Goal: Transaction & Acquisition: Purchase product/service

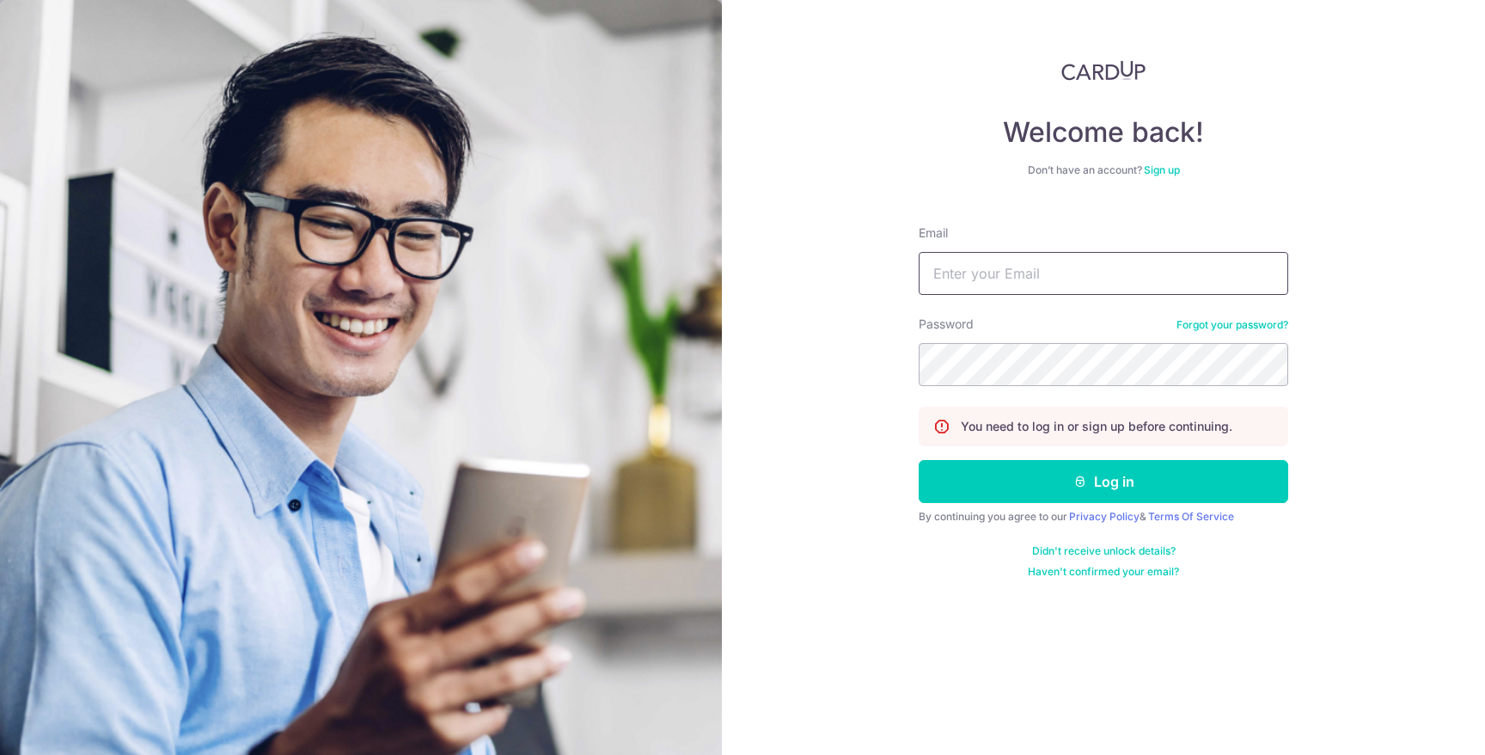
click at [1214, 266] on input "Email" at bounding box center [1104, 273] width 370 height 43
type input "[PERSON_NAME][EMAIL_ADDRESS][DOMAIN_NAME]"
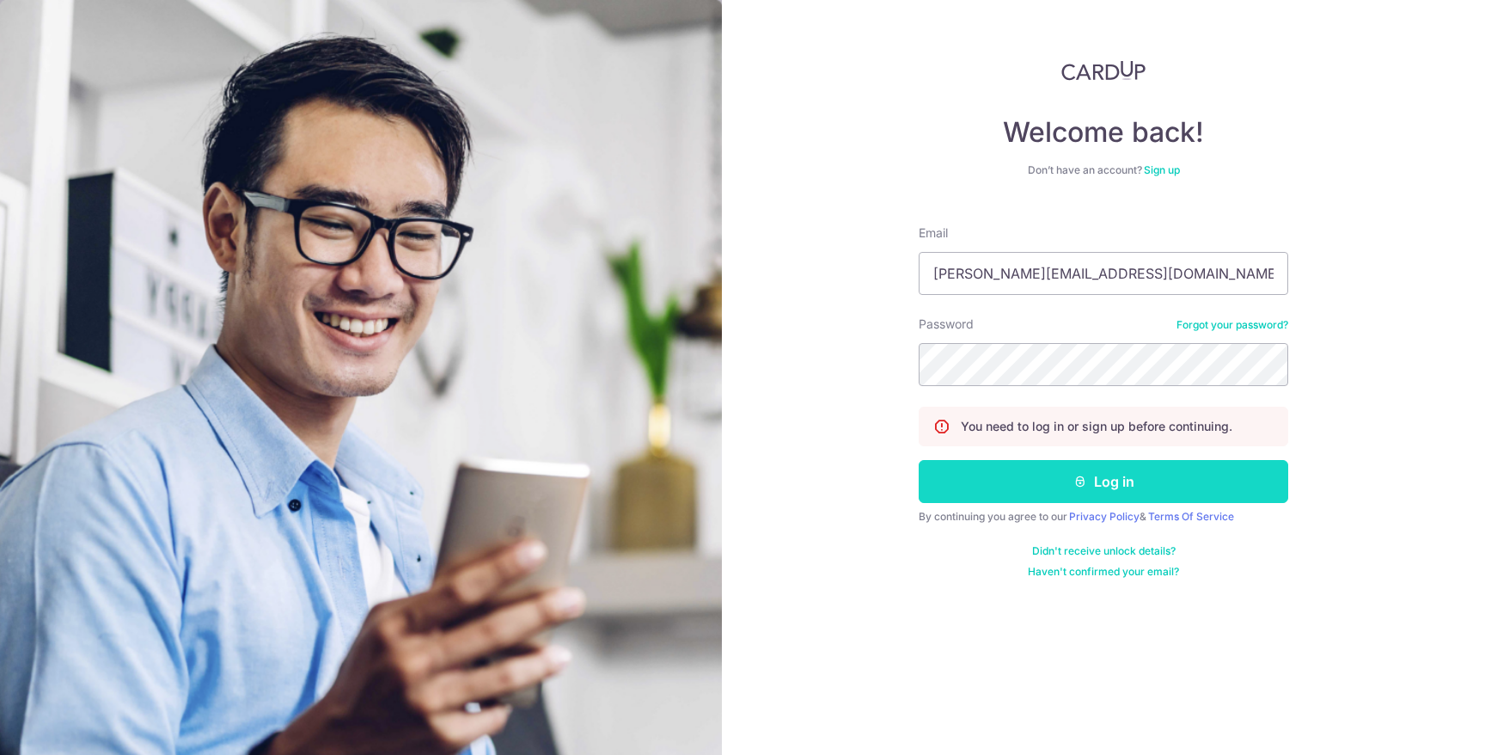
click at [1172, 490] on button "Log in" at bounding box center [1104, 481] width 370 height 43
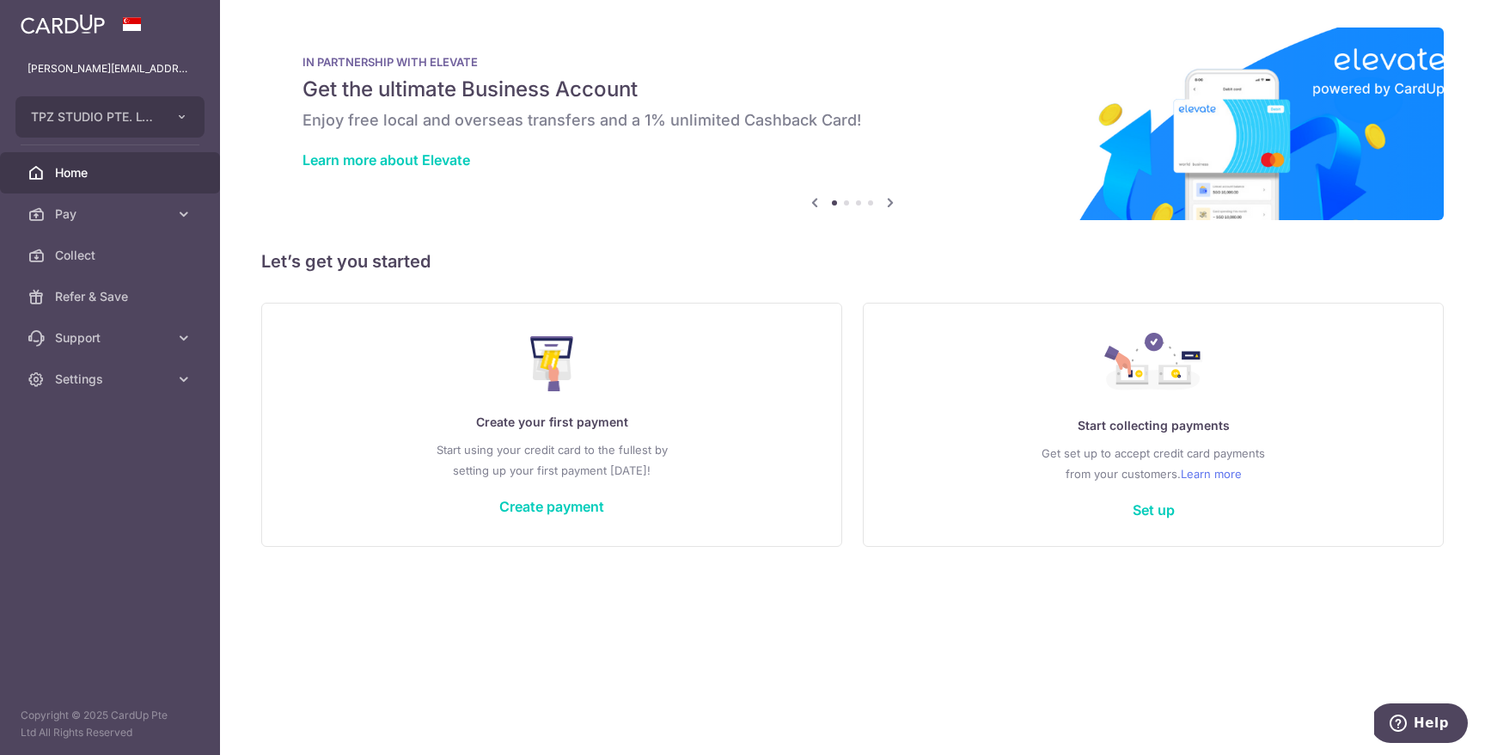
click at [579, 518] on div "Create your first payment Start using your credit card to the fullest by settin…" at bounding box center [552, 424] width 538 height 204
click at [579, 510] on link "Create payment" at bounding box center [551, 506] width 105 height 17
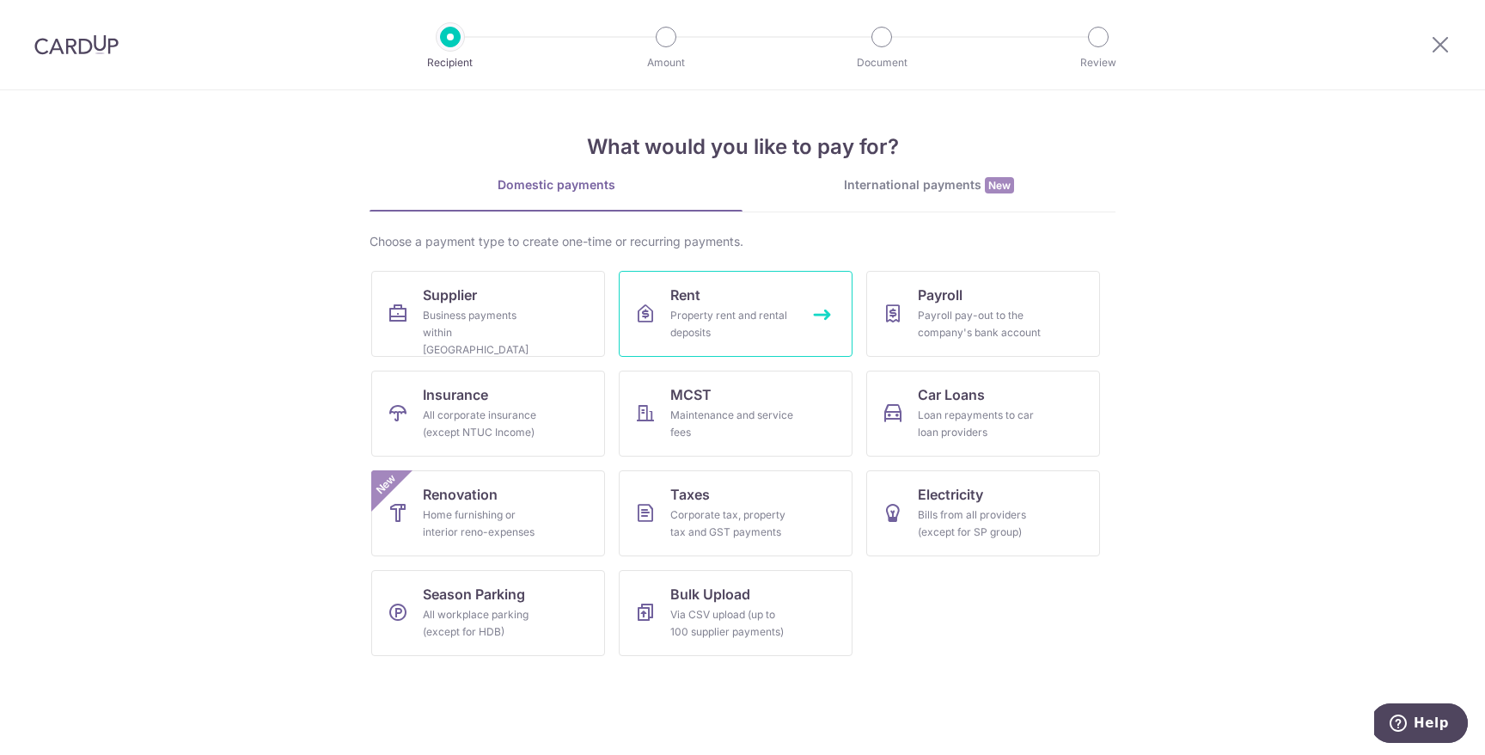
click at [720, 328] on div "Property rent and rental deposits" at bounding box center [732, 324] width 124 height 34
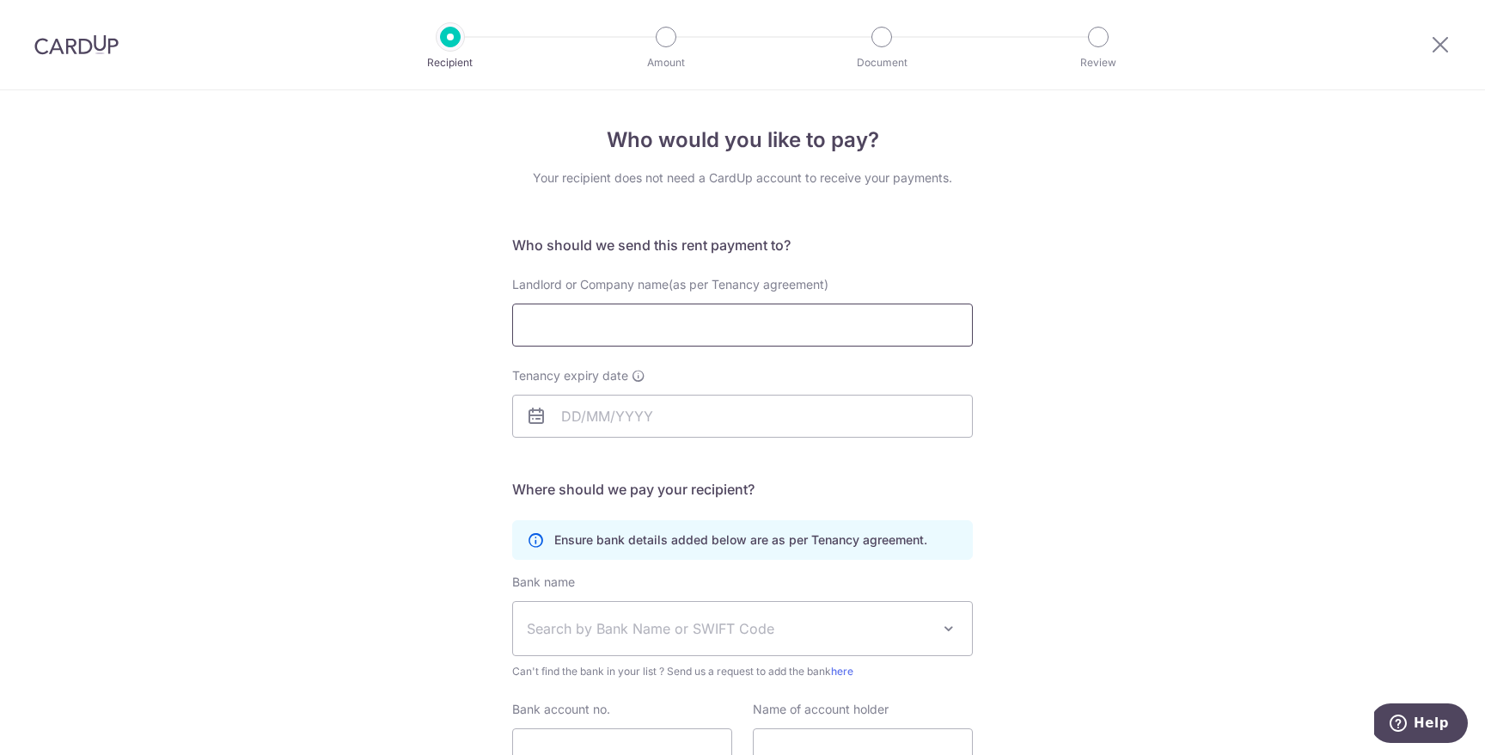
click at [720, 328] on input "Landlord or Company name(as per Tenancy agreement)" at bounding box center [742, 324] width 461 height 43
paste input "Cencon Holdings Pte Ltd"
click at [663, 327] on input "CENCON Cencon Holdings Pte Ltd" at bounding box center [742, 324] width 461 height 43
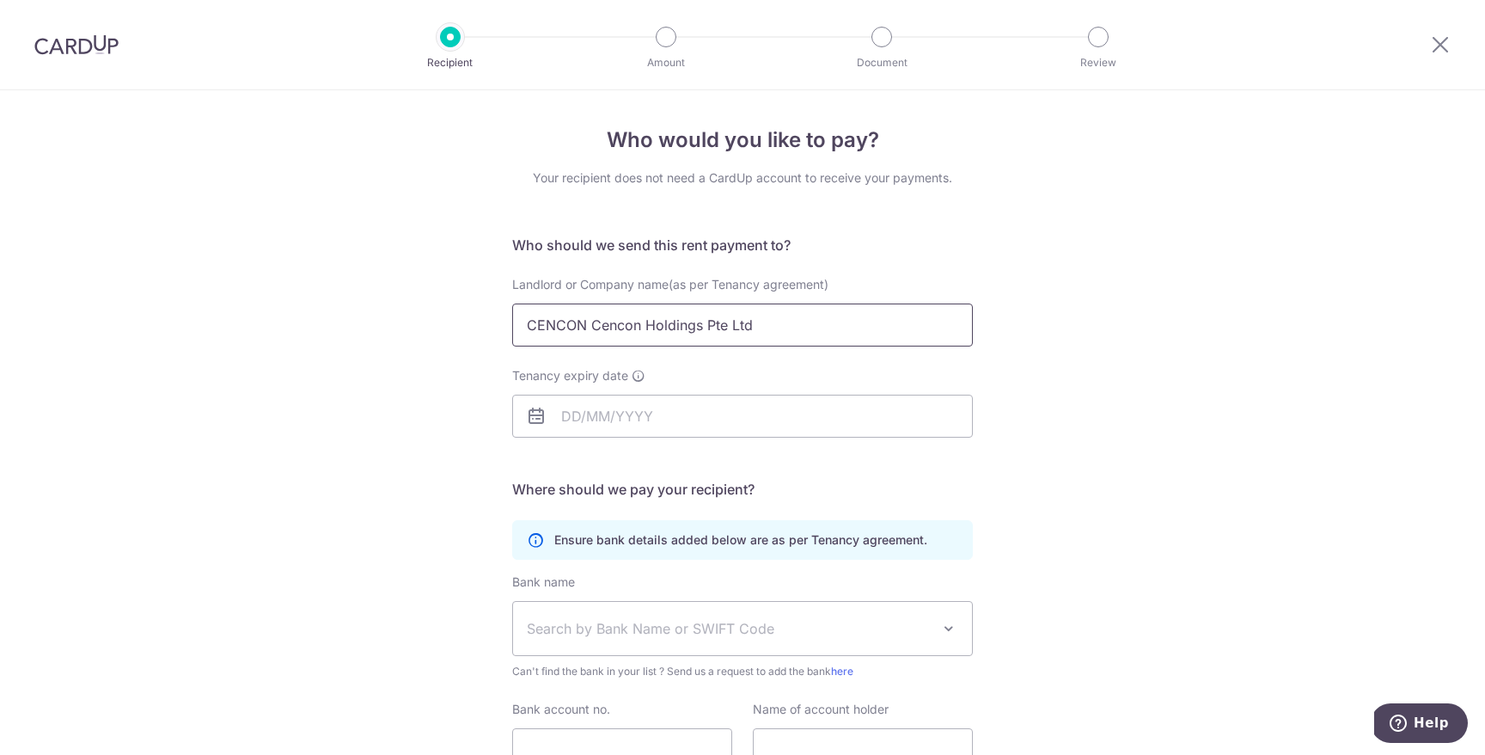
paste input "text"
type input "Cencon Holdings Pte Ltd"
click at [654, 438] on div "Tenancy expiry date" at bounding box center [742, 412] width 481 height 91
click at [646, 416] on input "Tenancy expiry date" at bounding box center [742, 416] width 461 height 43
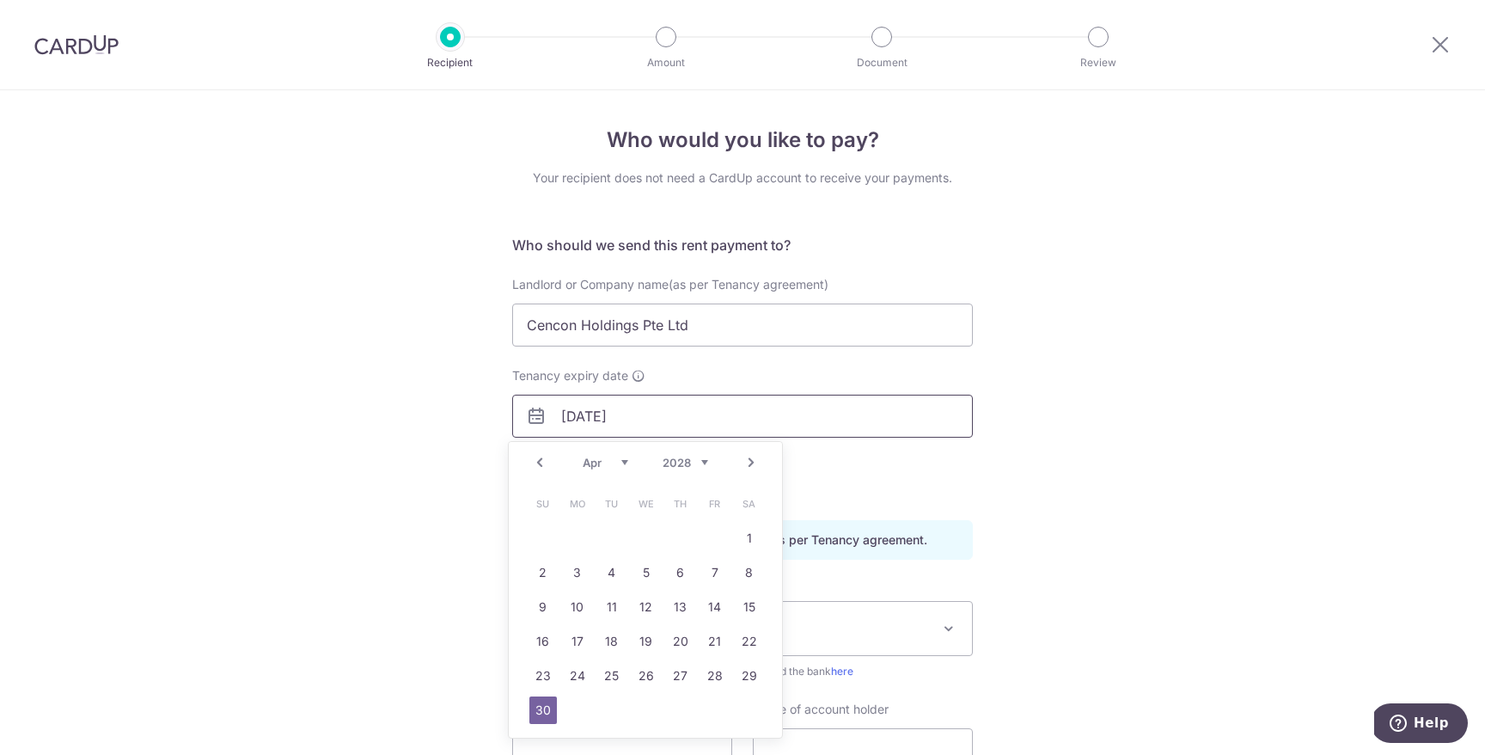
type input "30/04/2028"
click at [550, 712] on link "30" at bounding box center [544, 710] width 28 height 28
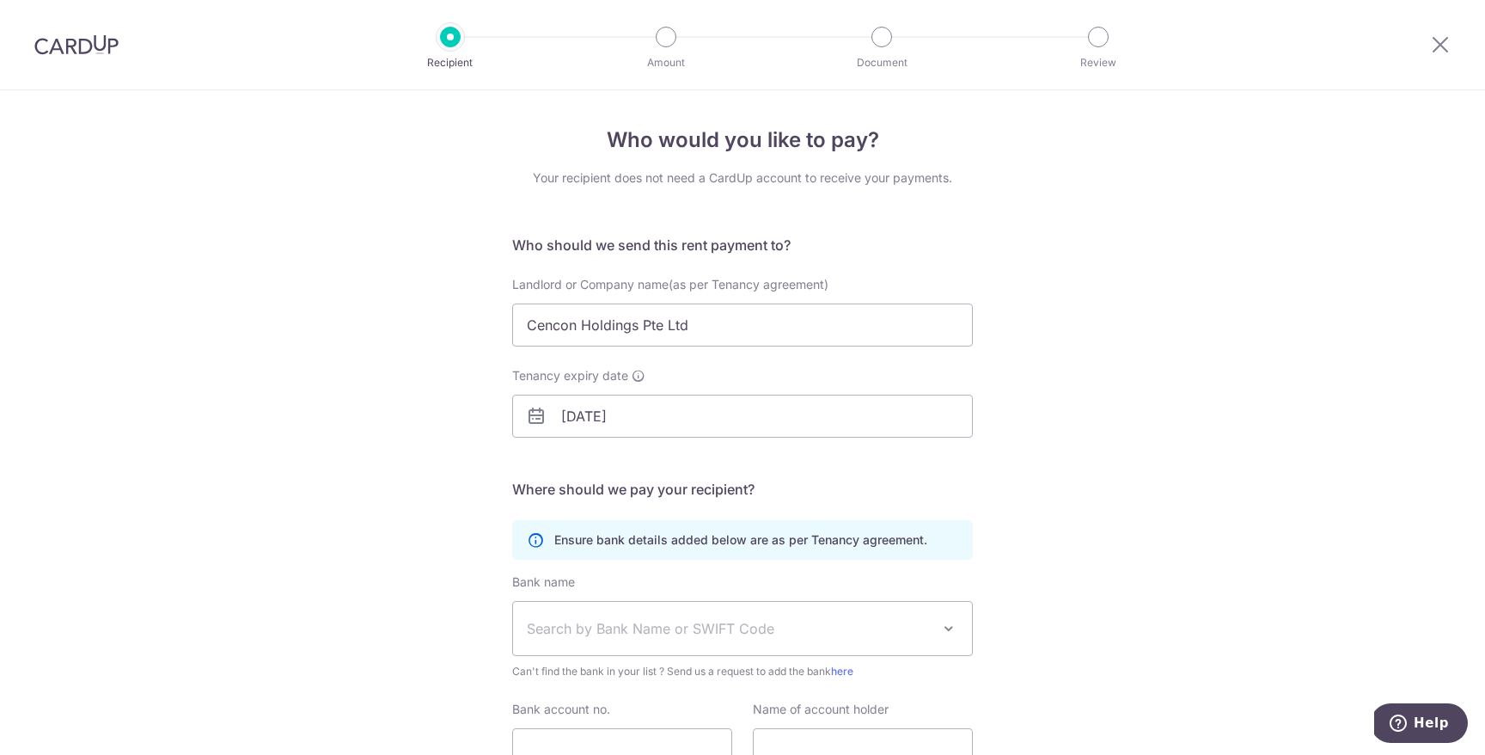
click at [625, 627] on span "Search by Bank Name or SWIFT Code" at bounding box center [729, 628] width 404 height 21
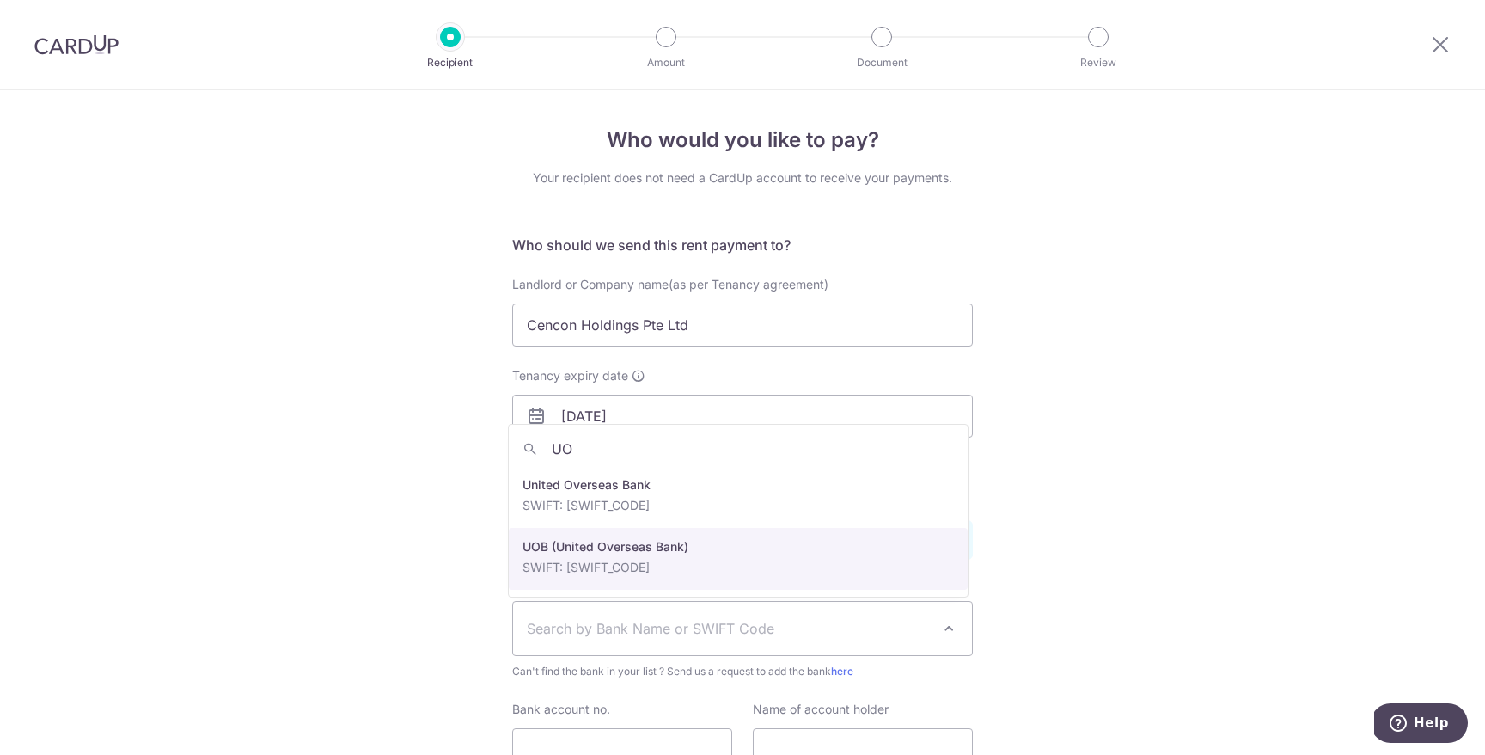
type input "UO"
select select "18"
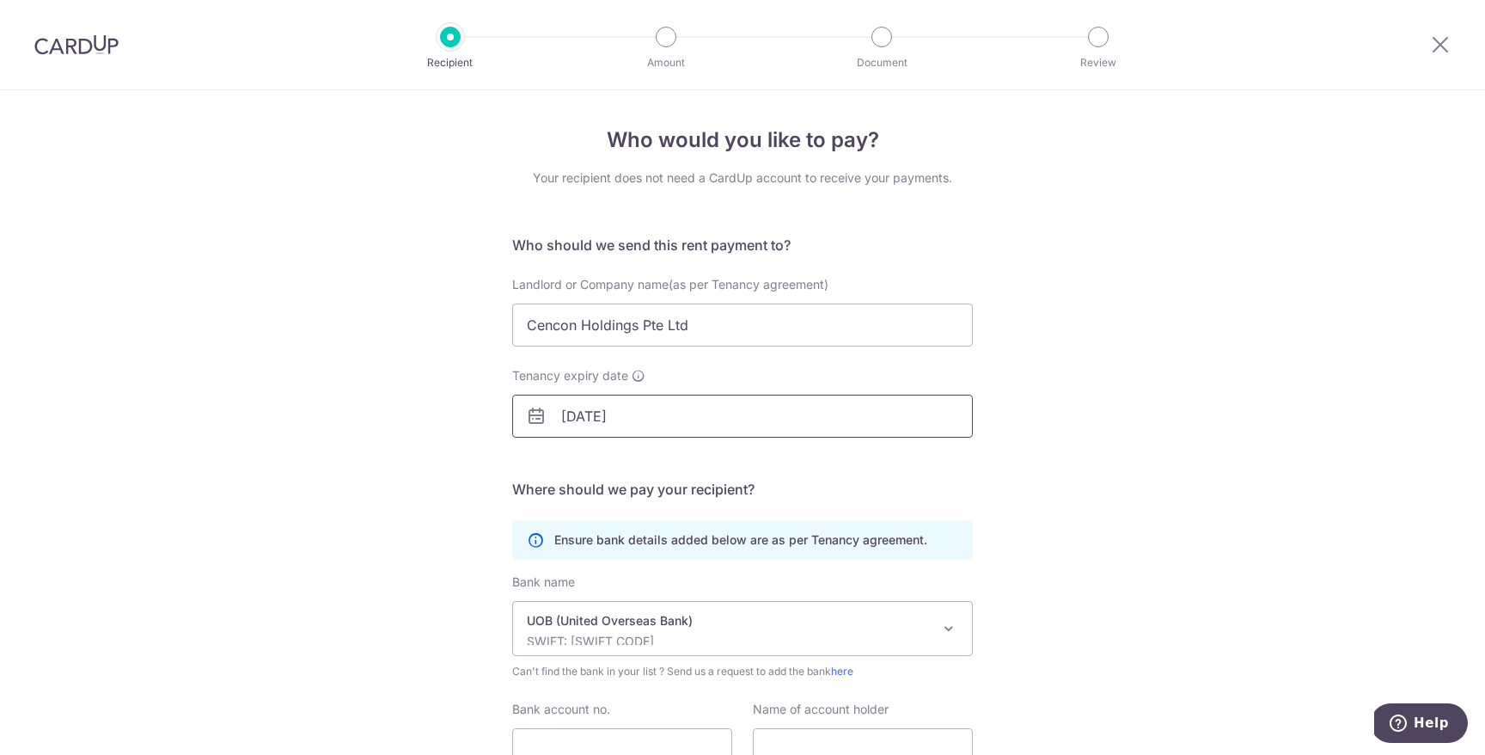
click at [694, 414] on input "30/04/2028" at bounding box center [742, 416] width 461 height 43
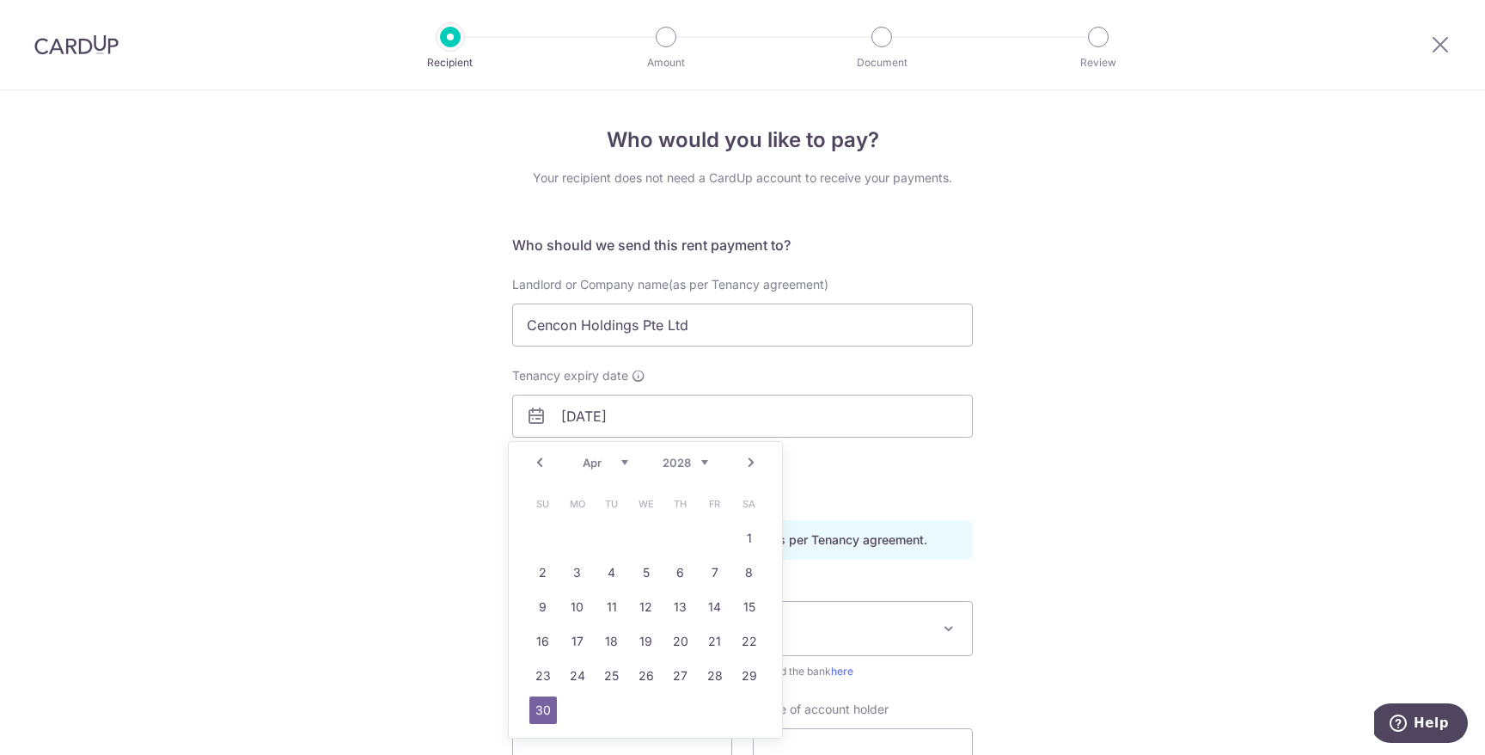
click at [871, 664] on span "Can't find the bank in your list ? Send us a request to add the bank here" at bounding box center [742, 671] width 461 height 17
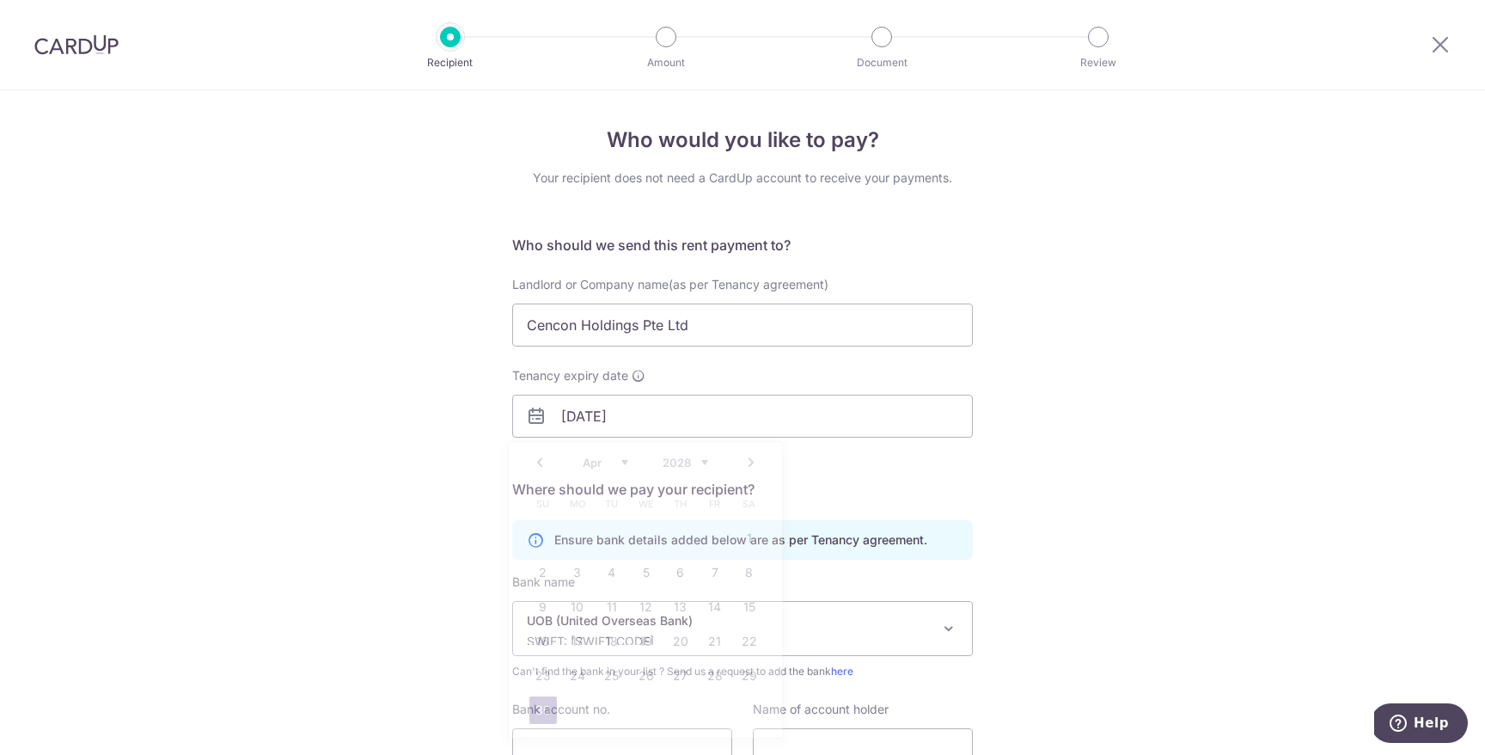
click at [856, 624] on p "UOB (United Overseas Bank)" at bounding box center [729, 620] width 404 height 17
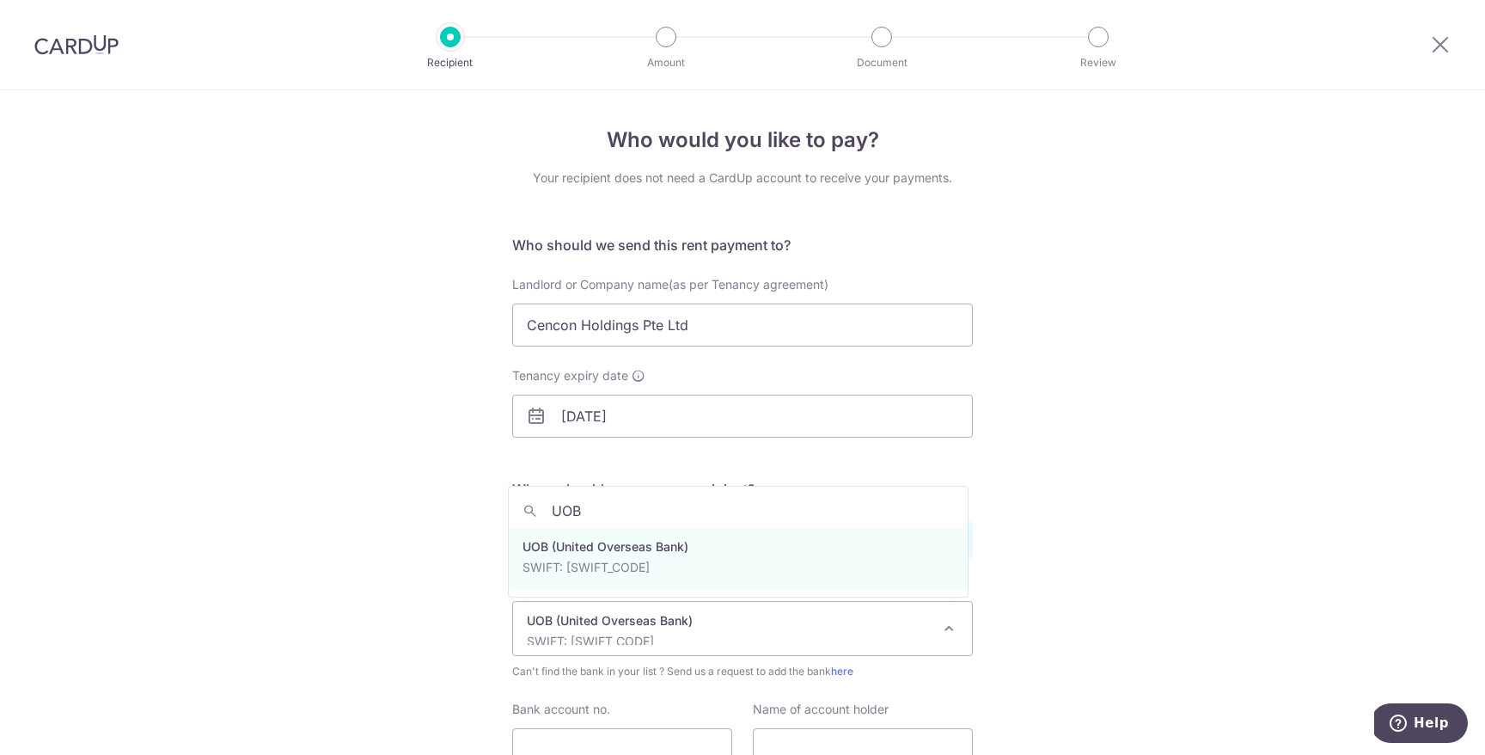
type input "UOB"
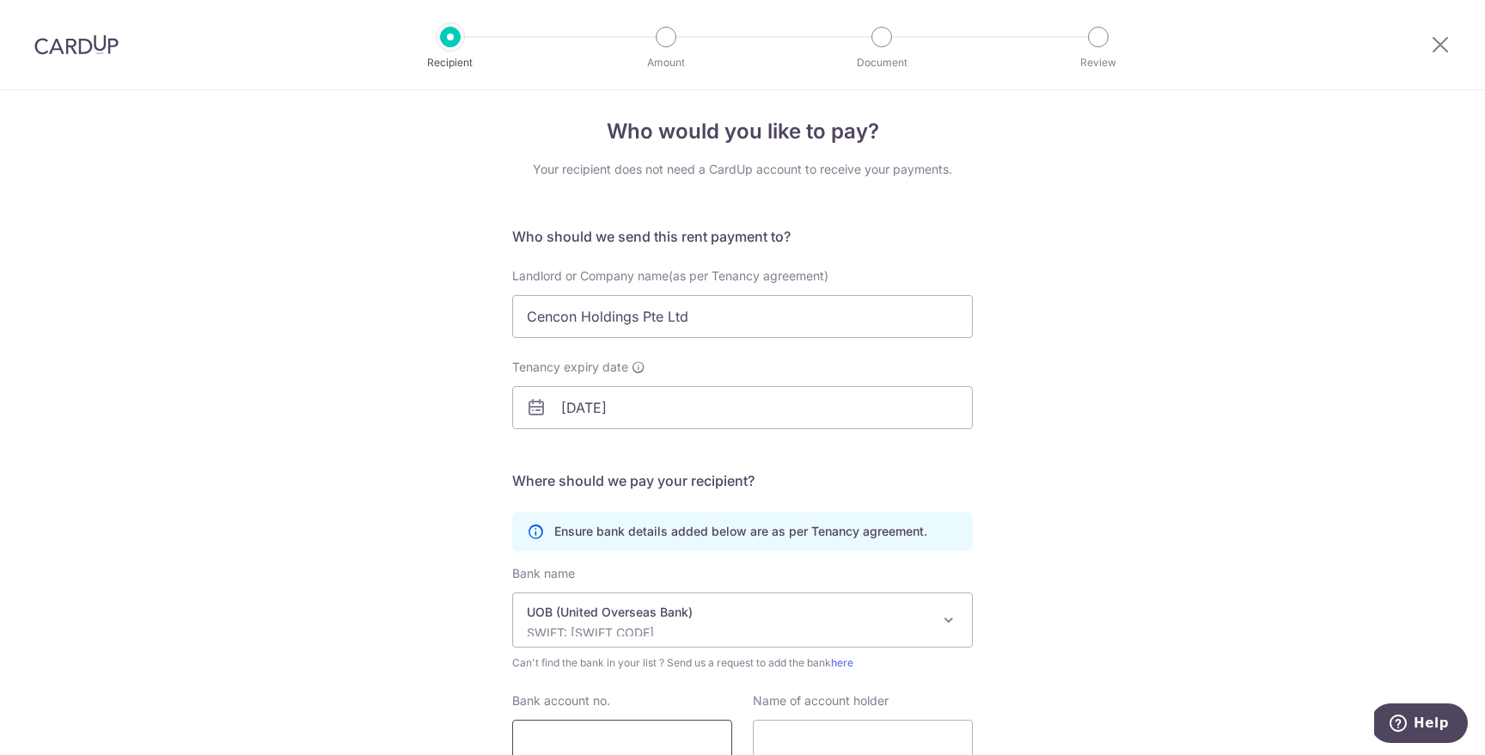
scroll to position [10, 0]
click at [630, 723] on input "Bank account no." at bounding box center [622, 739] width 220 height 43
paste input "Cencon Holdings Pte Ltd"
type input "Cencon Holdings Pte Ltd"
type input "9063476389"
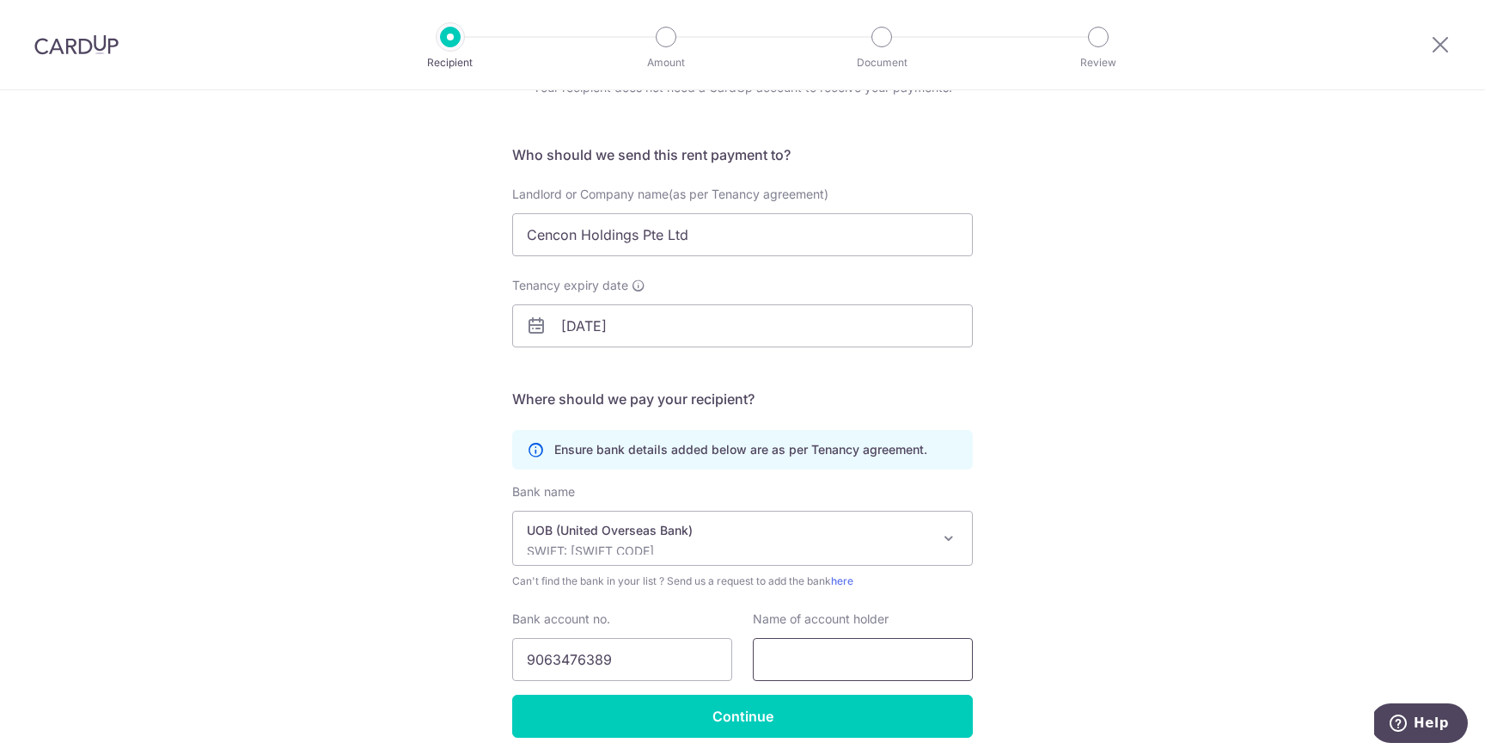
scroll to position [91, 0]
drag, startPoint x: 609, startPoint y: 184, endPoint x: 621, endPoint y: 236, distance: 53.6
click at [609, 185] on label "Landlord or Company name(as per Tenancy agreement)" at bounding box center [670, 193] width 316 height 17
click at [609, 212] on input "Cencon Holdings Pte Ltd" at bounding box center [742, 233] width 461 height 43
click at [621, 236] on input "Cencon Holdings Pte Ltd" at bounding box center [742, 233] width 461 height 43
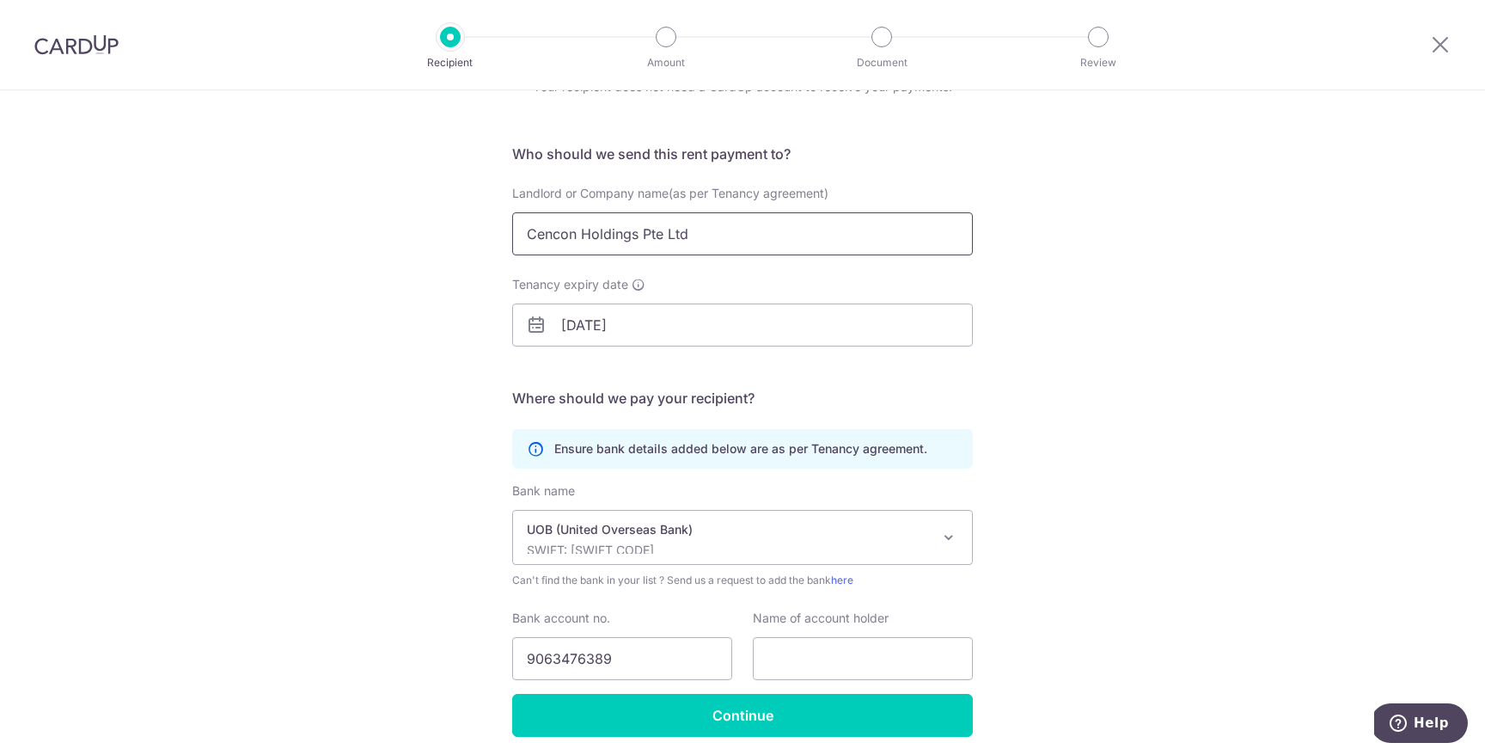
click at [621, 236] on input "Cencon Holdings Pte Ltd" at bounding box center [742, 233] width 461 height 43
click at [819, 651] on input "text" at bounding box center [863, 658] width 220 height 43
click at [711, 621] on div "Bank account no. 9063476389" at bounding box center [622, 644] width 220 height 70
click at [597, 656] on input "9063476389" at bounding box center [622, 658] width 220 height 43
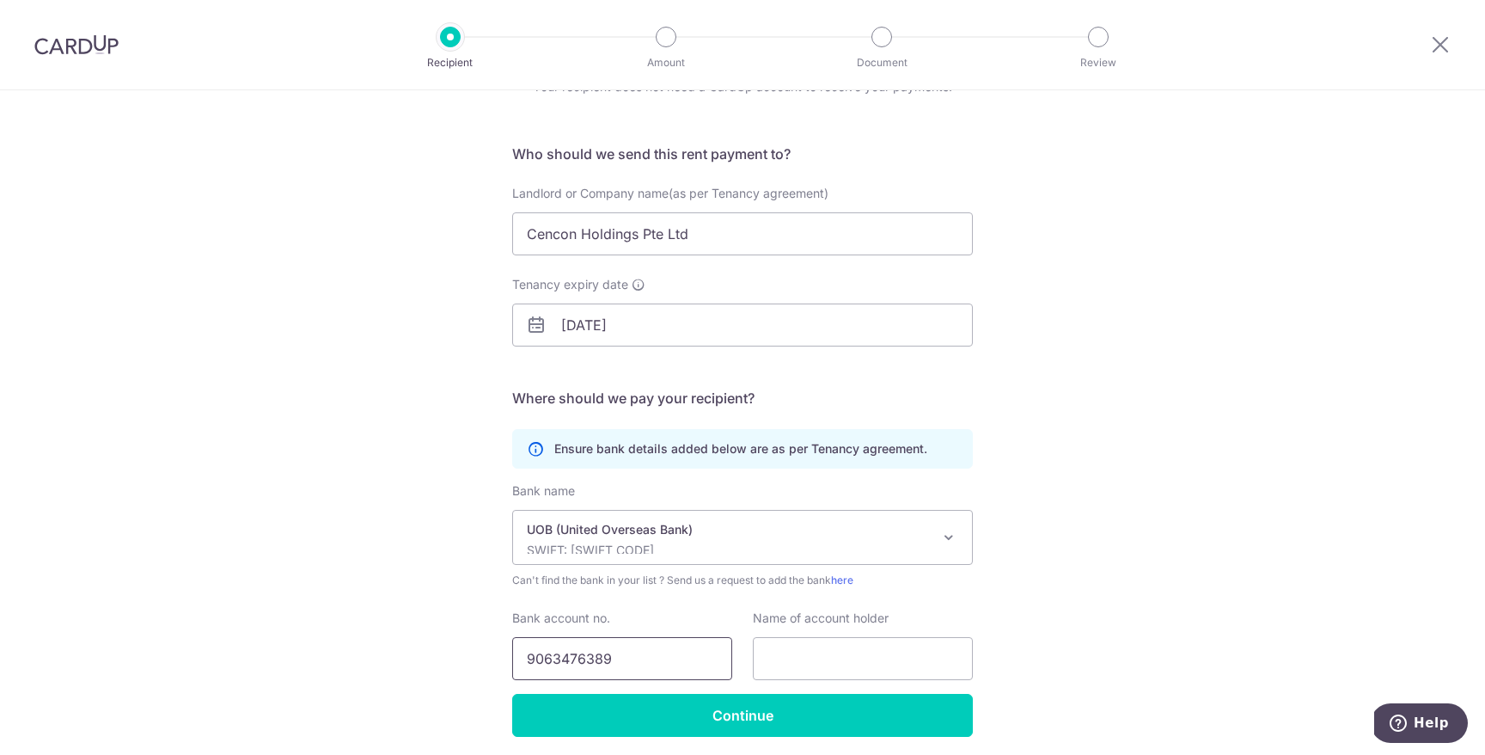
click at [597, 656] on input "9063476389" at bounding box center [622, 658] width 220 height 43
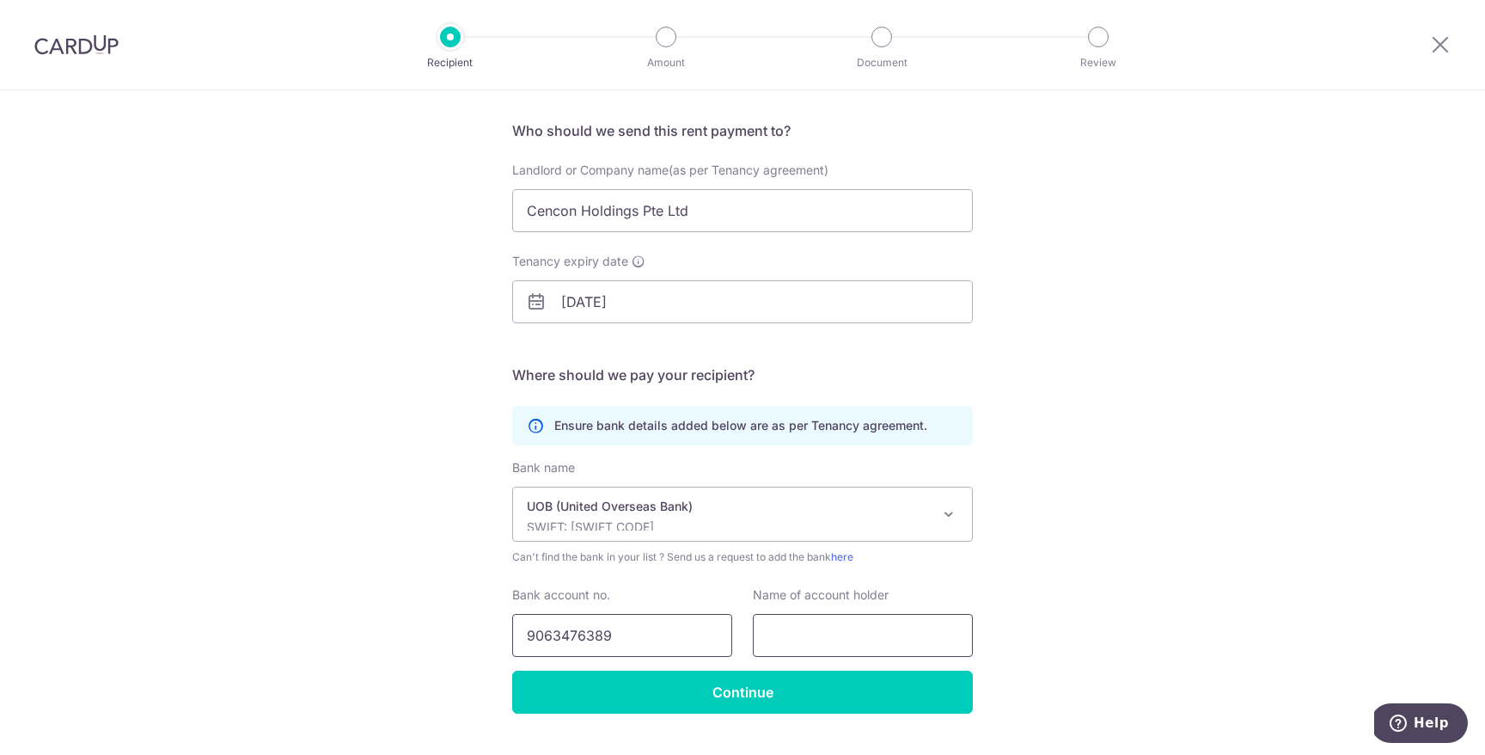
scroll to position [154, 0]
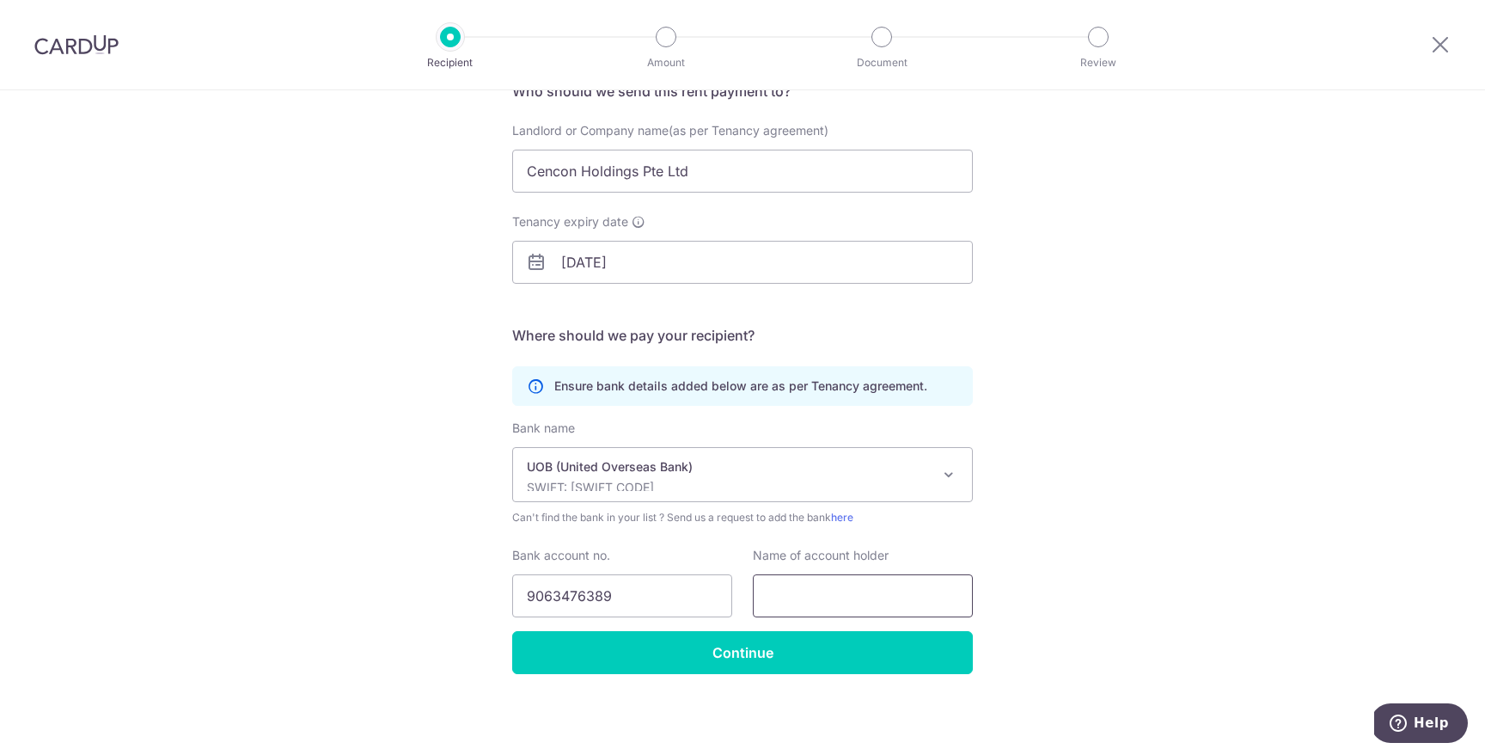
click at [820, 594] on input "text" at bounding box center [863, 595] width 220 height 43
paste input "Cencon Holdings Pte Ltd"
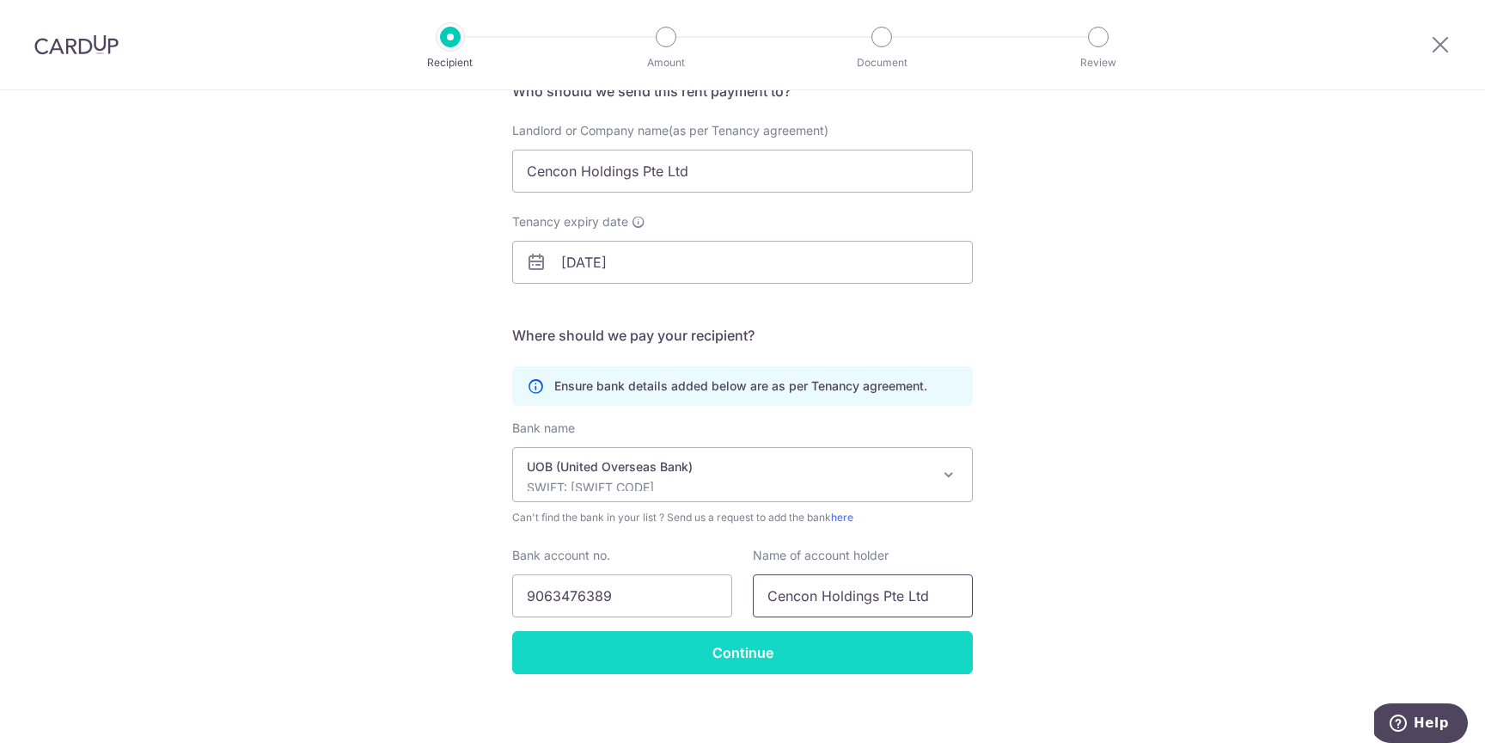
type input "Cencon Holdings Pte Ltd"
click at [796, 653] on input "Continue" at bounding box center [742, 652] width 461 height 43
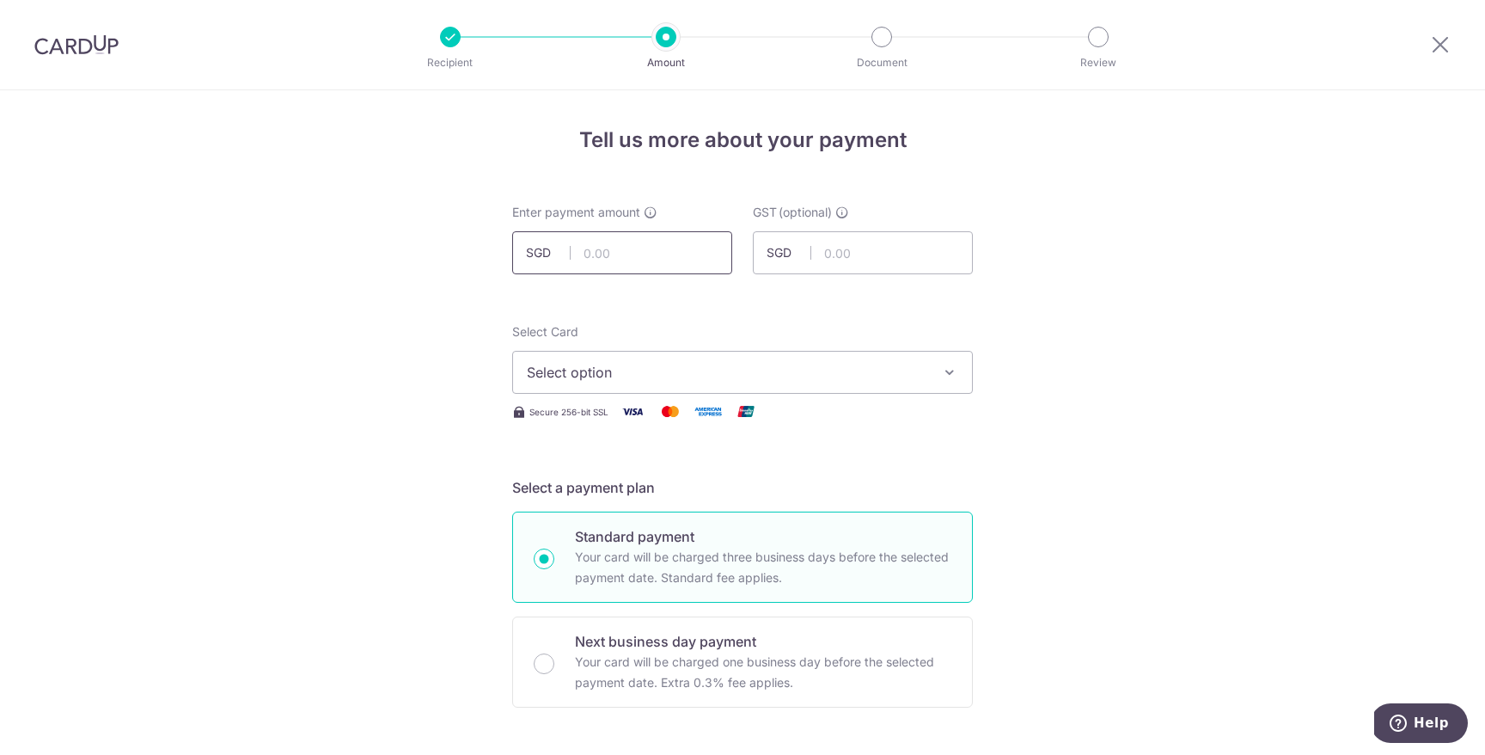
click at [677, 262] on input "text" at bounding box center [622, 252] width 220 height 43
type input "10,000.00"
click at [808, 379] on span "Select option" at bounding box center [727, 372] width 401 height 21
click at [807, 408] on link "Add credit card" at bounding box center [742, 420] width 459 height 31
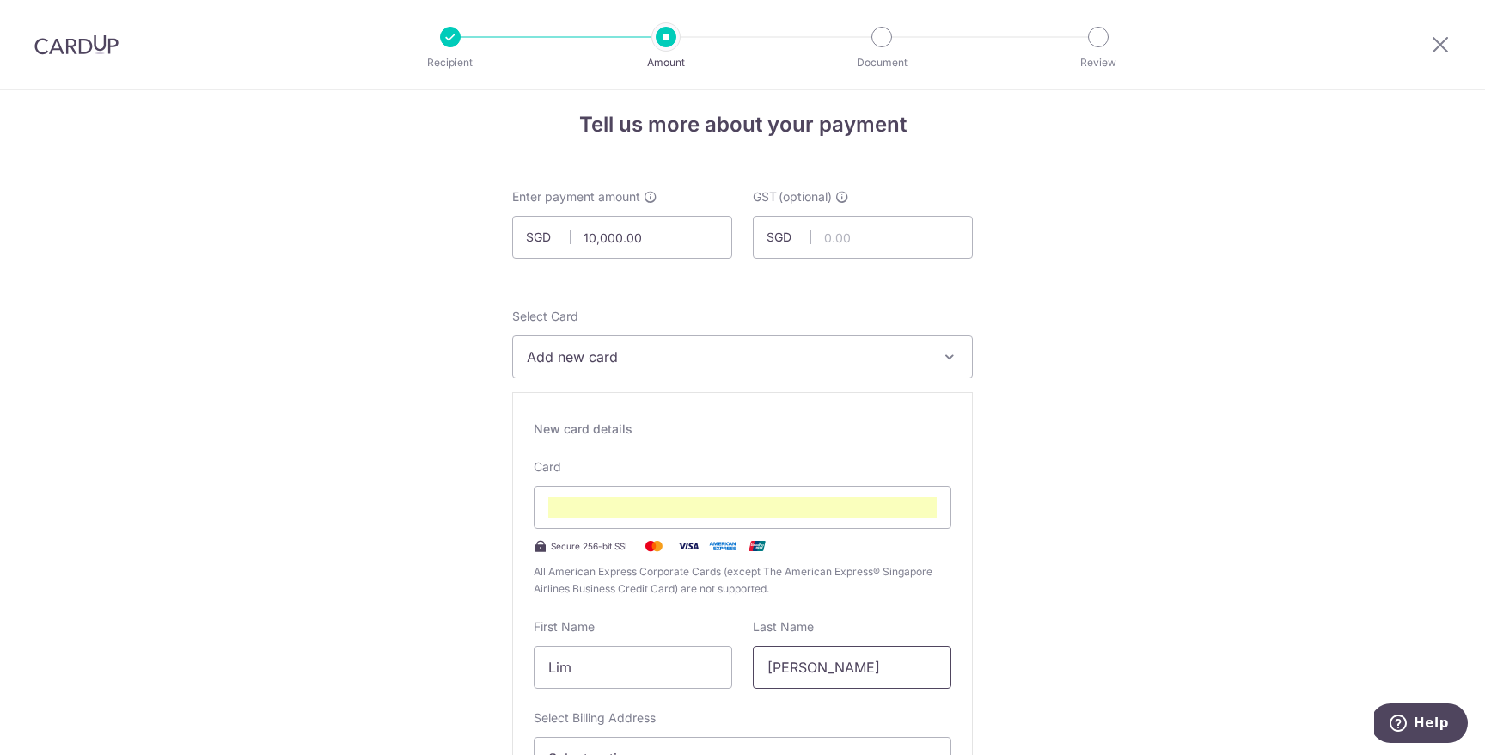
scroll to position [17, 0]
click at [821, 662] on input "[PERSON_NAME]" at bounding box center [852, 665] width 199 height 43
click at [822, 662] on input "[PERSON_NAME]" at bounding box center [852, 665] width 199 height 43
type input "Lim"
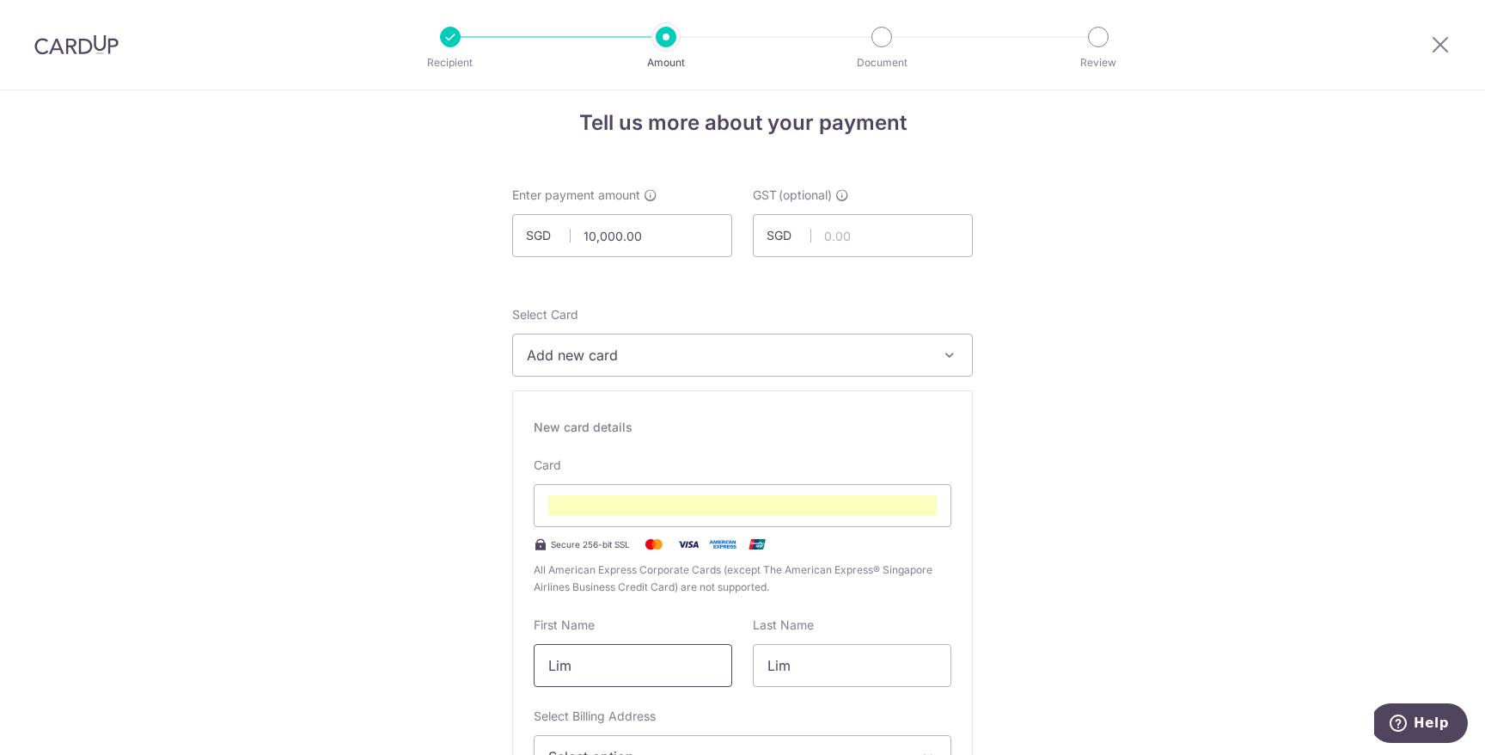
click at [627, 661] on input "Lim" at bounding box center [633, 665] width 199 height 43
click at [627, 662] on input "Lim" at bounding box center [633, 665] width 199 height 43
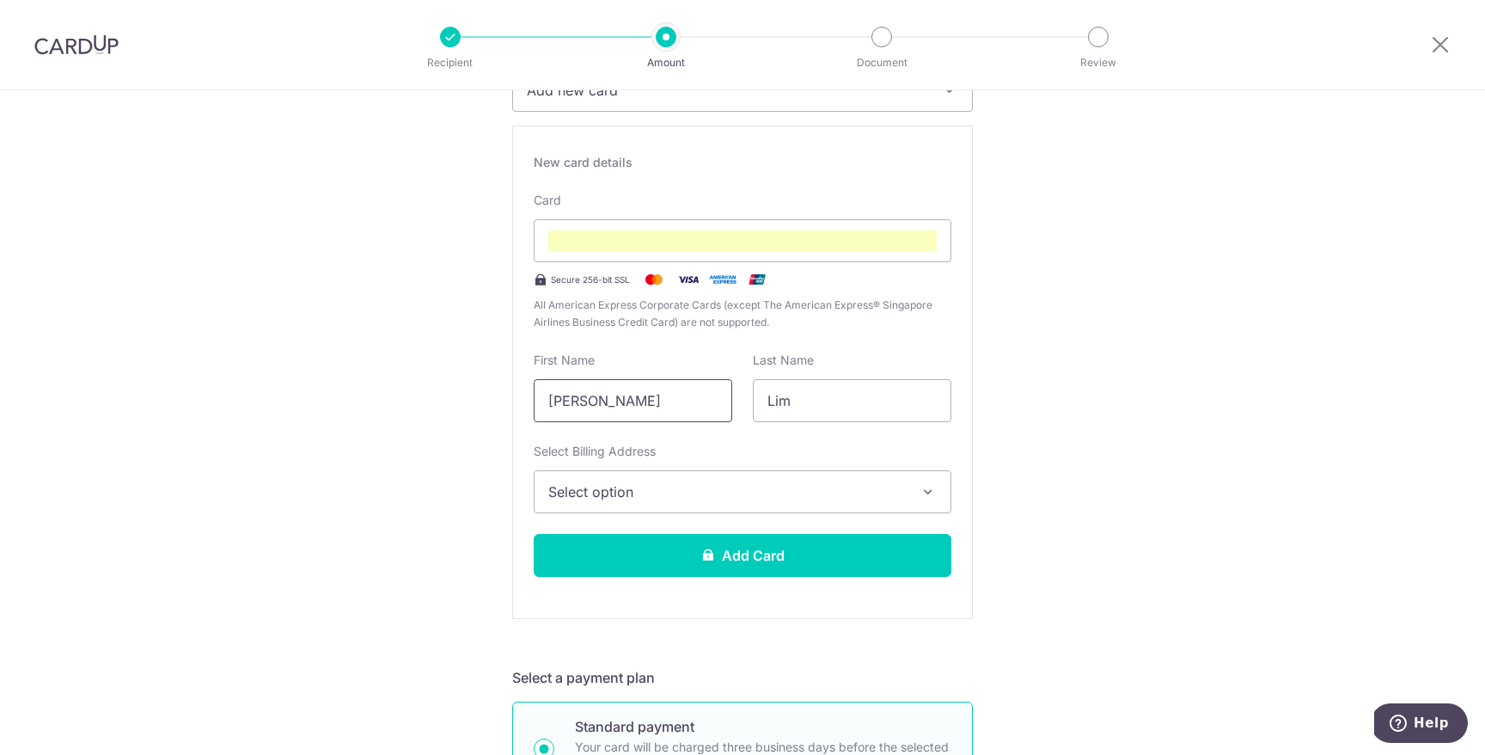
scroll to position [279, 0]
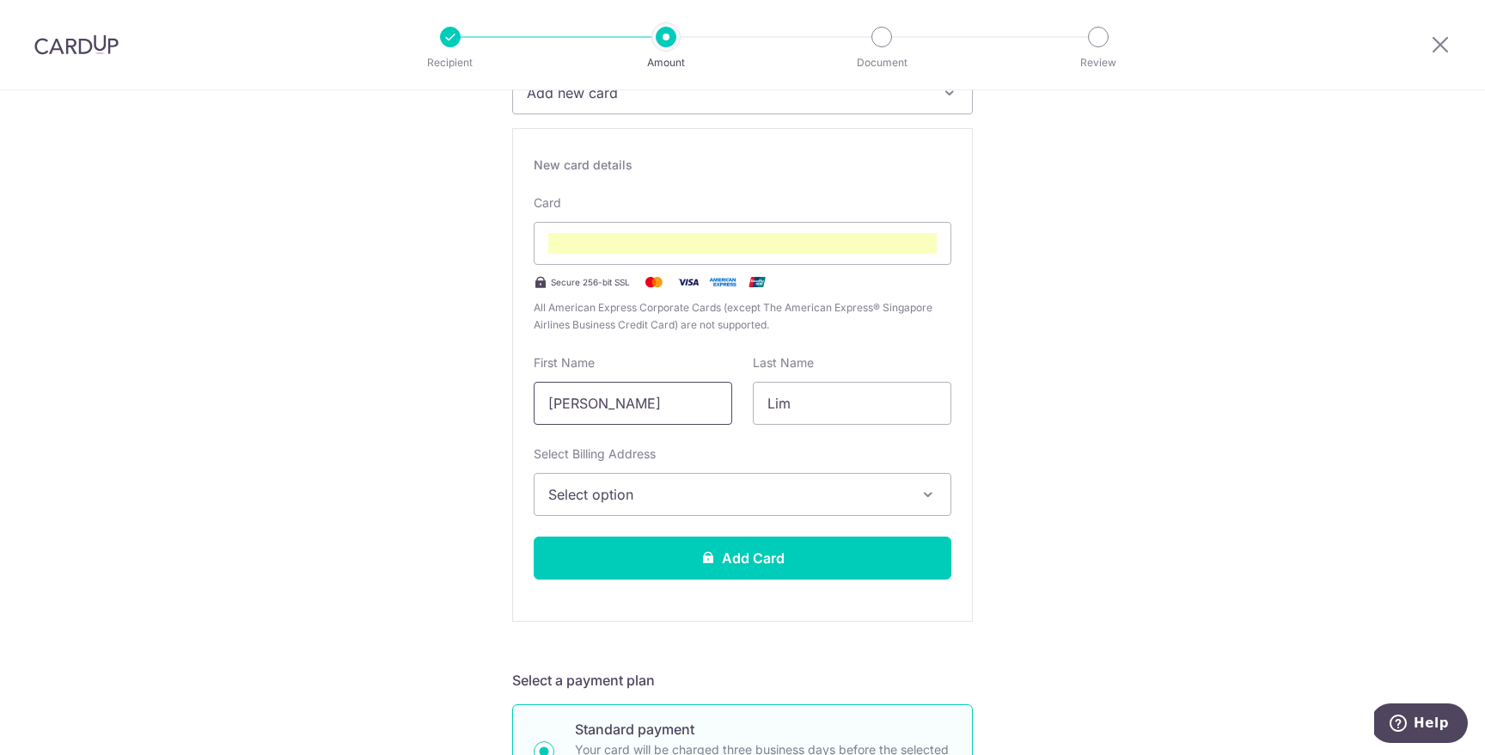
drag, startPoint x: 596, startPoint y: 401, endPoint x: 677, endPoint y: 390, distance: 82.3
click at [678, 391] on input "[PERSON_NAME]" at bounding box center [633, 403] width 199 height 43
click at [598, 398] on input "[PERSON_NAME]" at bounding box center [633, 403] width 199 height 43
drag, startPoint x: 603, startPoint y: 401, endPoint x: 761, endPoint y: 417, distance: 158.9
click at [761, 417] on div "First Name Josefyn Qiaoli Last Name Lim" at bounding box center [743, 389] width 438 height 70
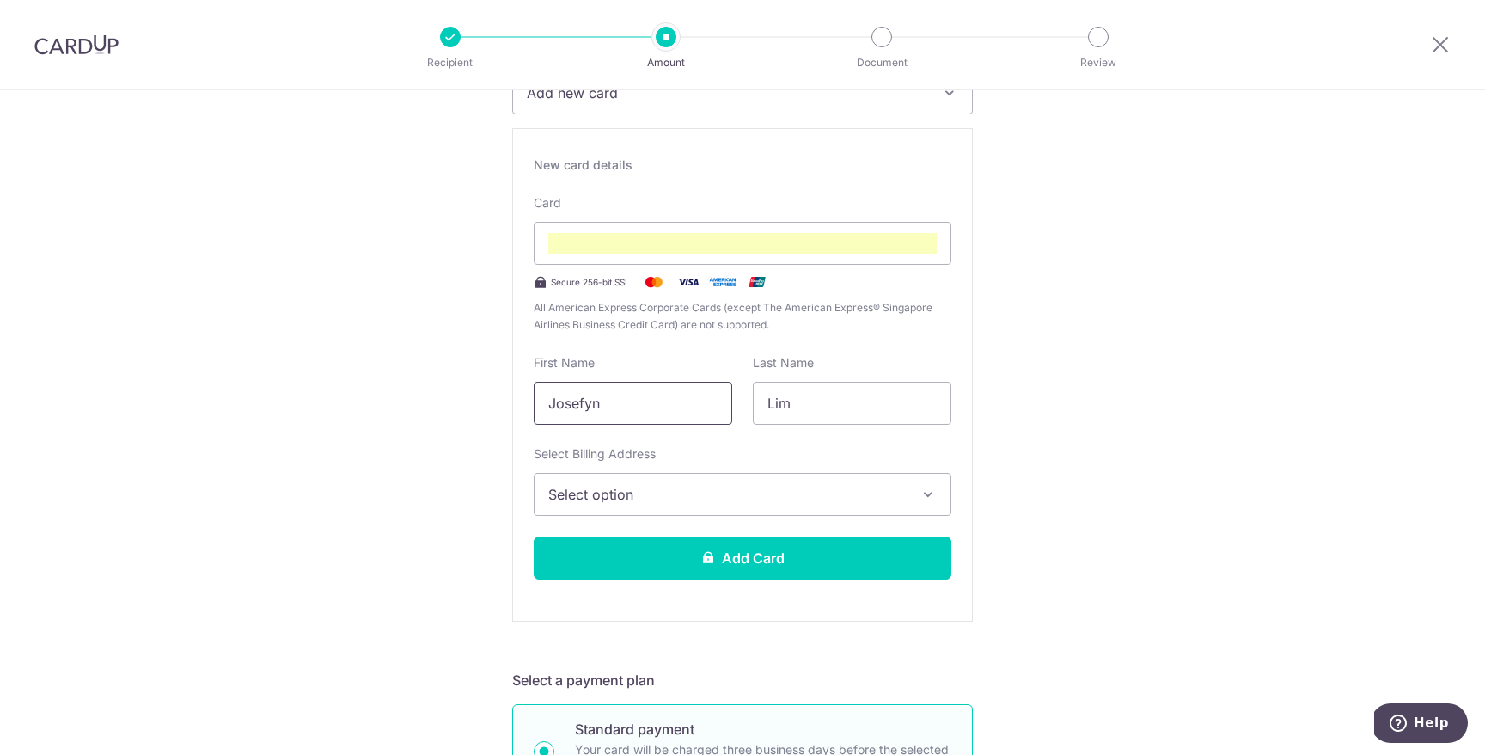
type input "Josefyn"
click at [578, 500] on span "Select option" at bounding box center [727, 494] width 358 height 21
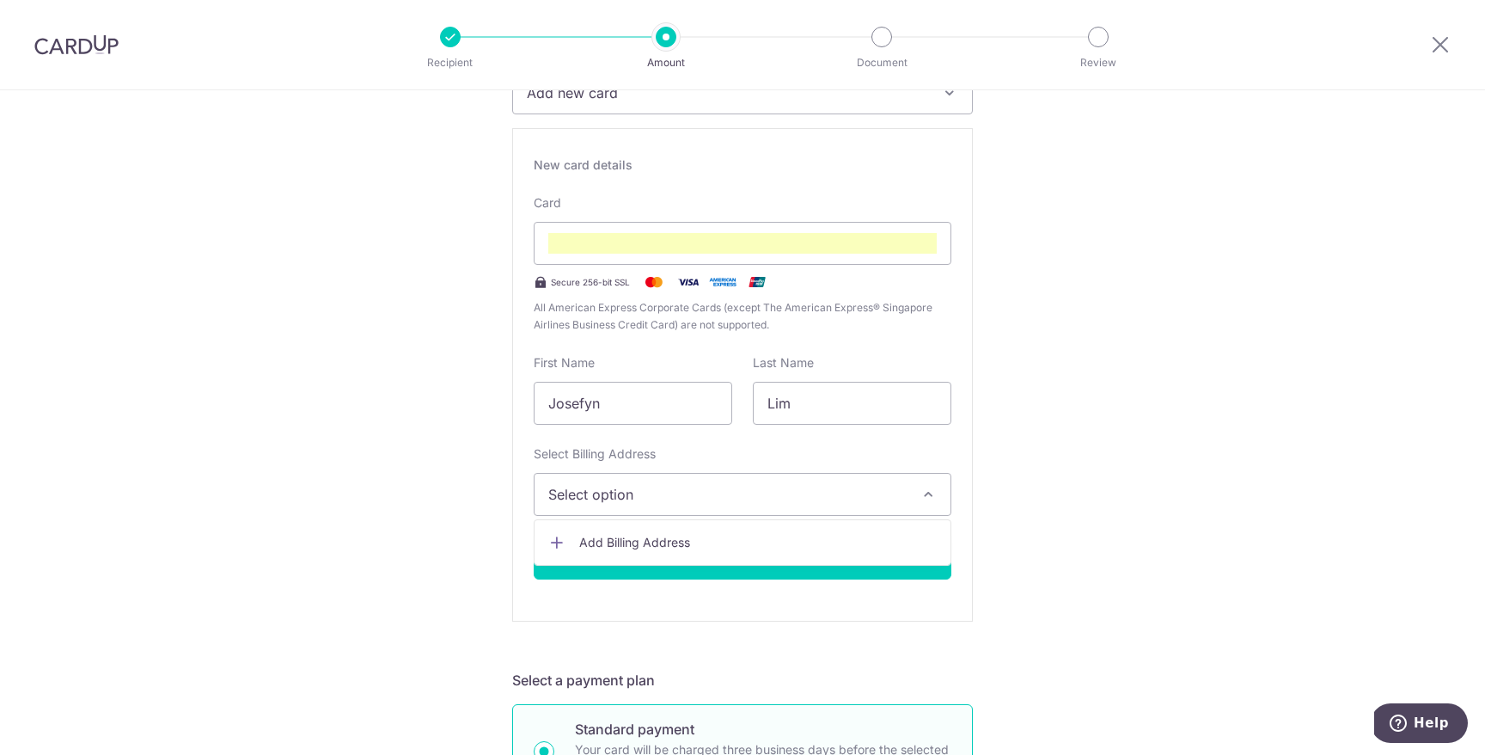
click at [602, 549] on span "Add Billing Address" at bounding box center [758, 542] width 358 height 17
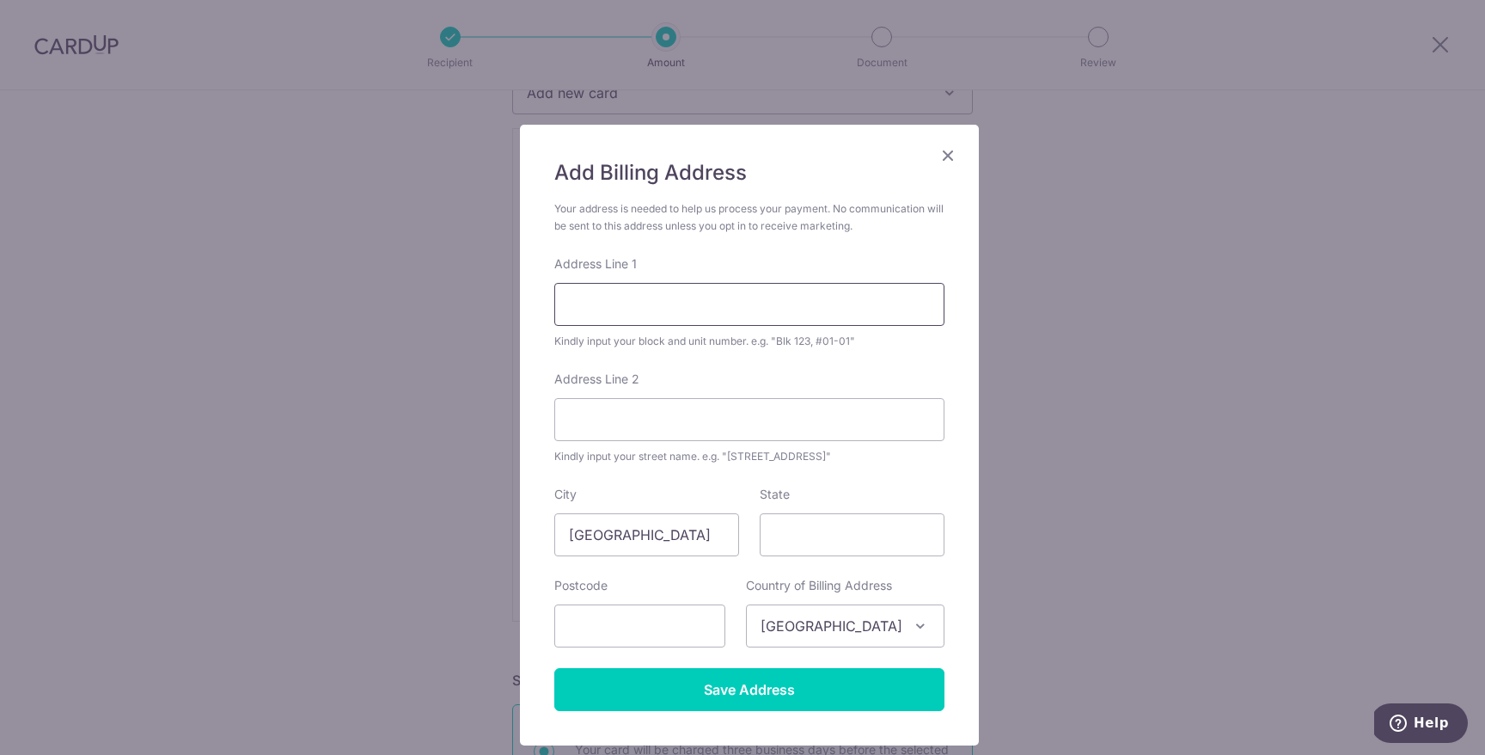
click at [662, 304] on input "Address Line 1" at bounding box center [749, 304] width 390 height 43
type input "2 Tannery Road, 05-01"
type input "[GEOGRAPHIC_DATA]"
type input "347720"
click at [689, 404] on input "Address Line 2" at bounding box center [749, 419] width 390 height 43
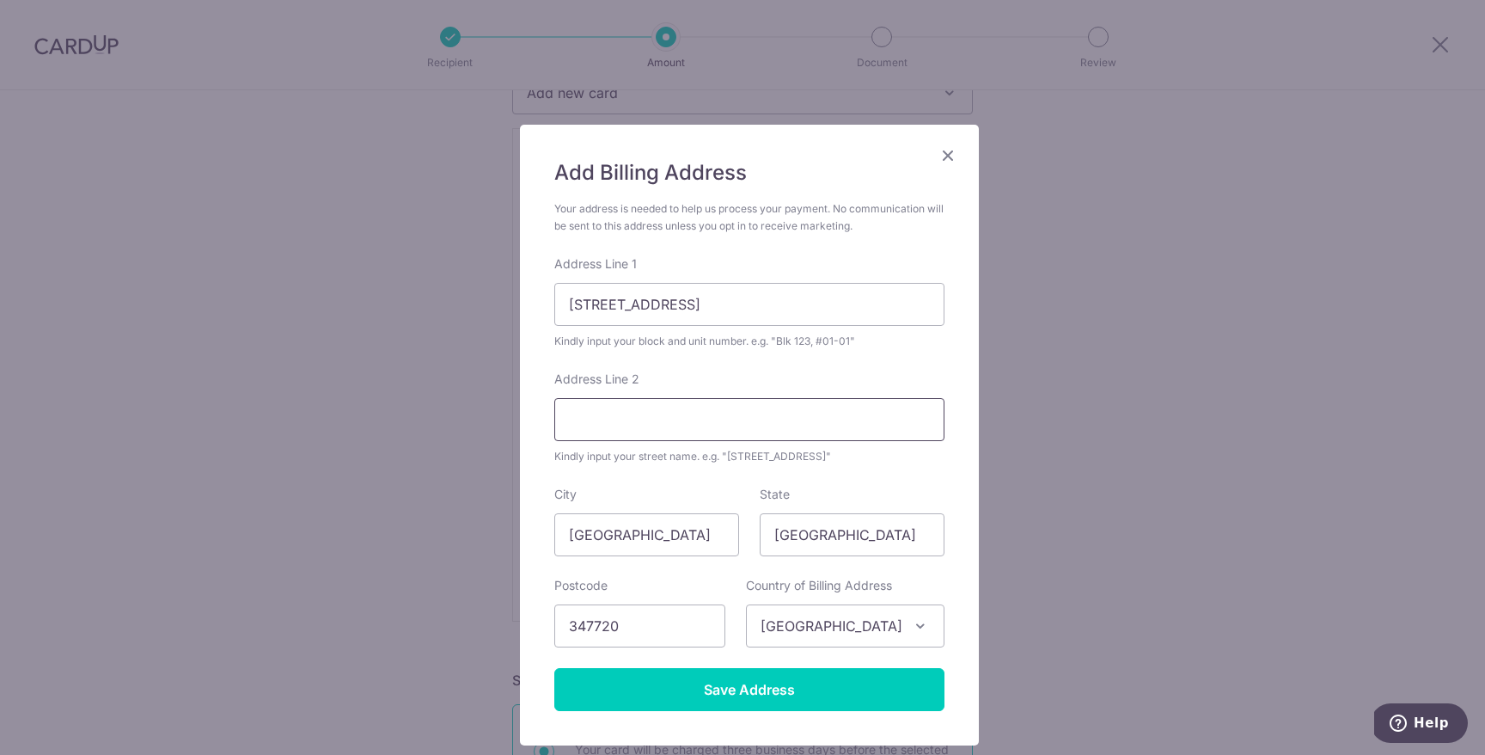
click at [891, 433] on input "Address Line 2" at bounding box center [749, 419] width 390 height 43
click at [897, 488] on div "State Singapore" at bounding box center [852, 521] width 185 height 70
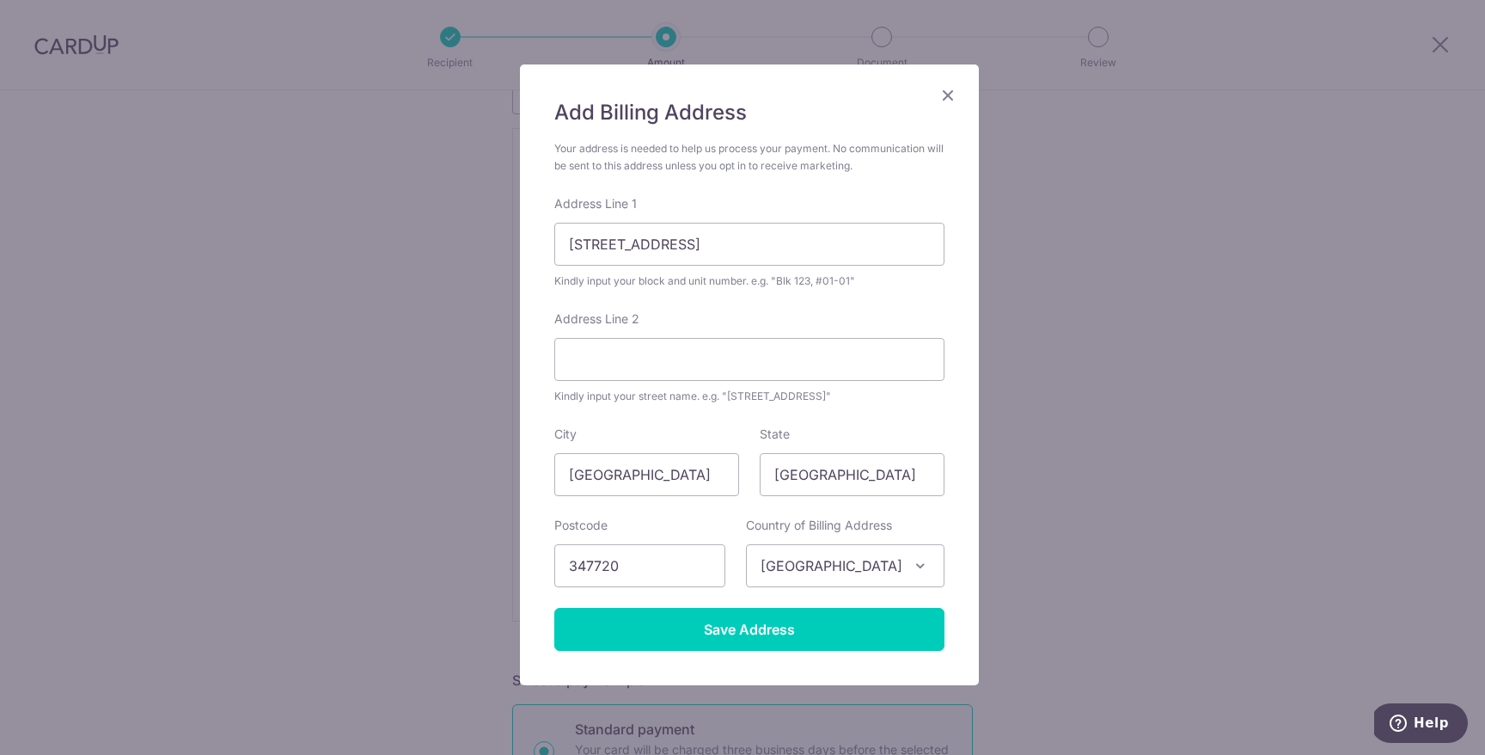
scroll to position [115, 0]
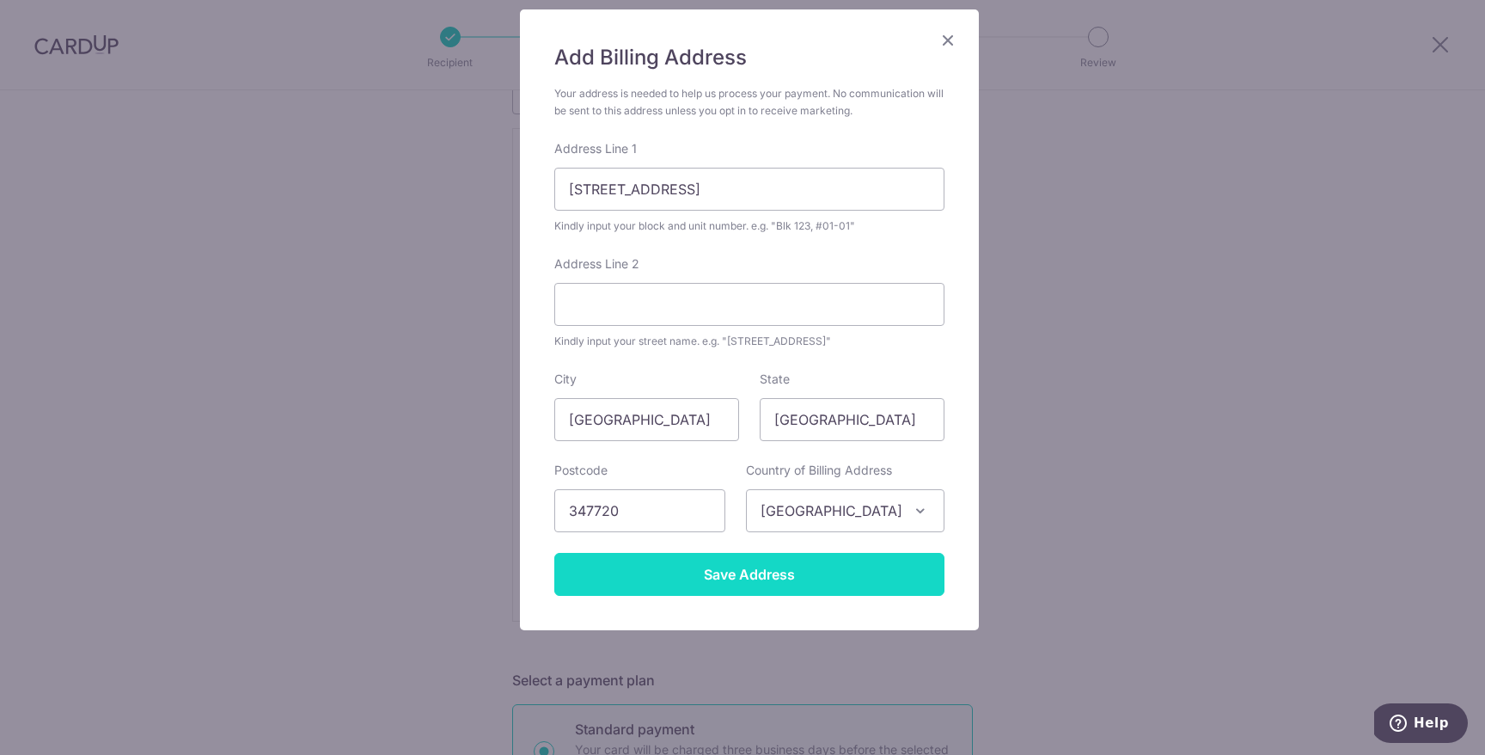
click at [810, 560] on input "Save Address" at bounding box center [749, 574] width 390 height 43
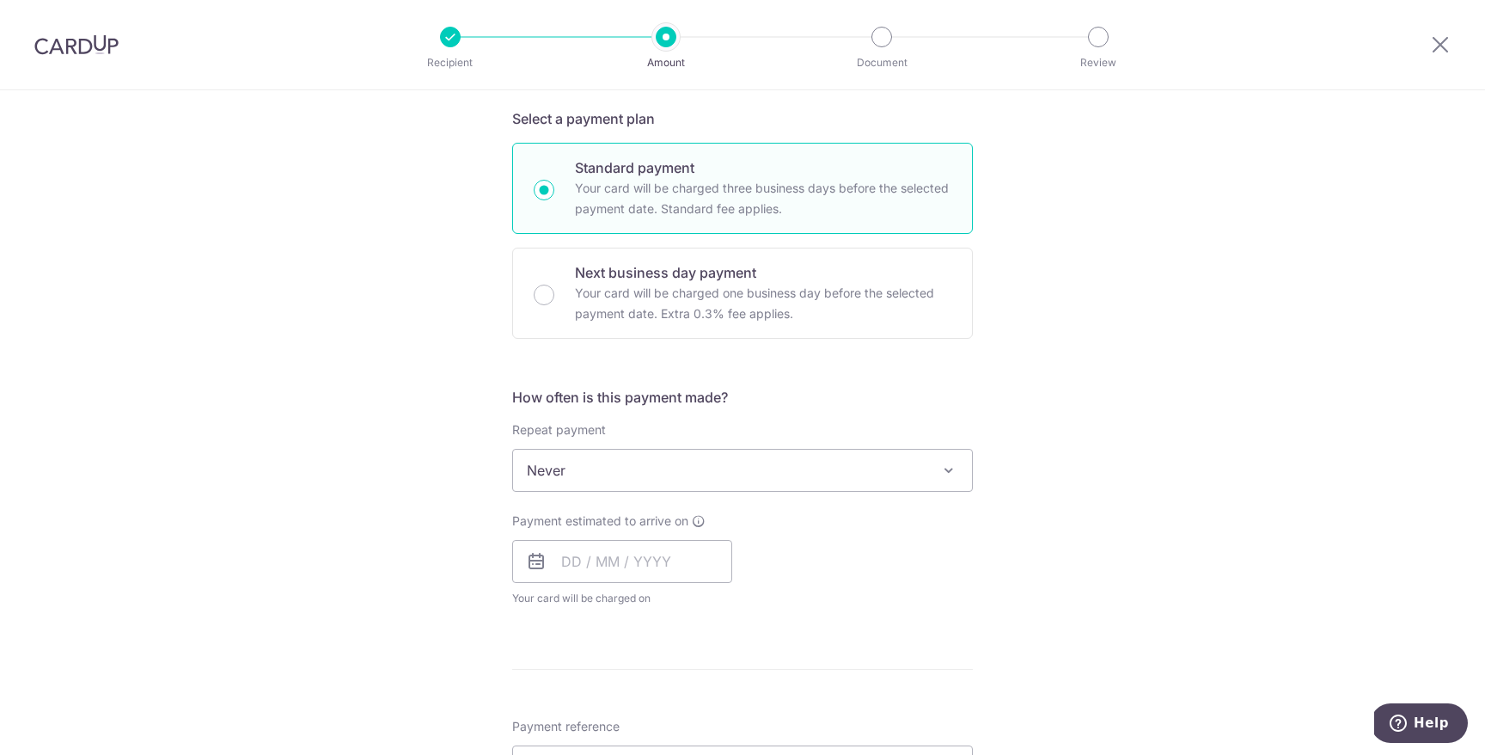
scroll to position [863, 0]
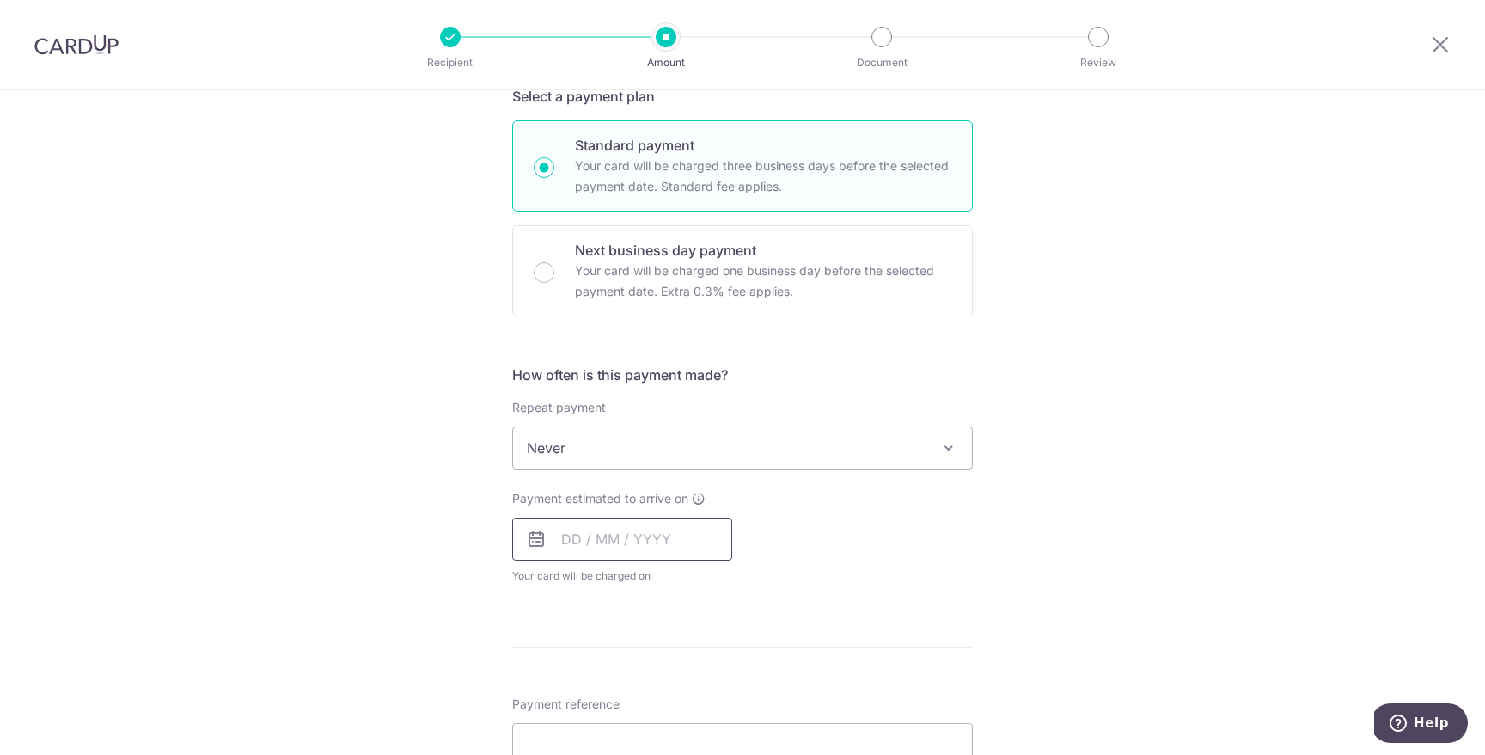
click at [560, 534] on input "text" at bounding box center [622, 538] width 220 height 43
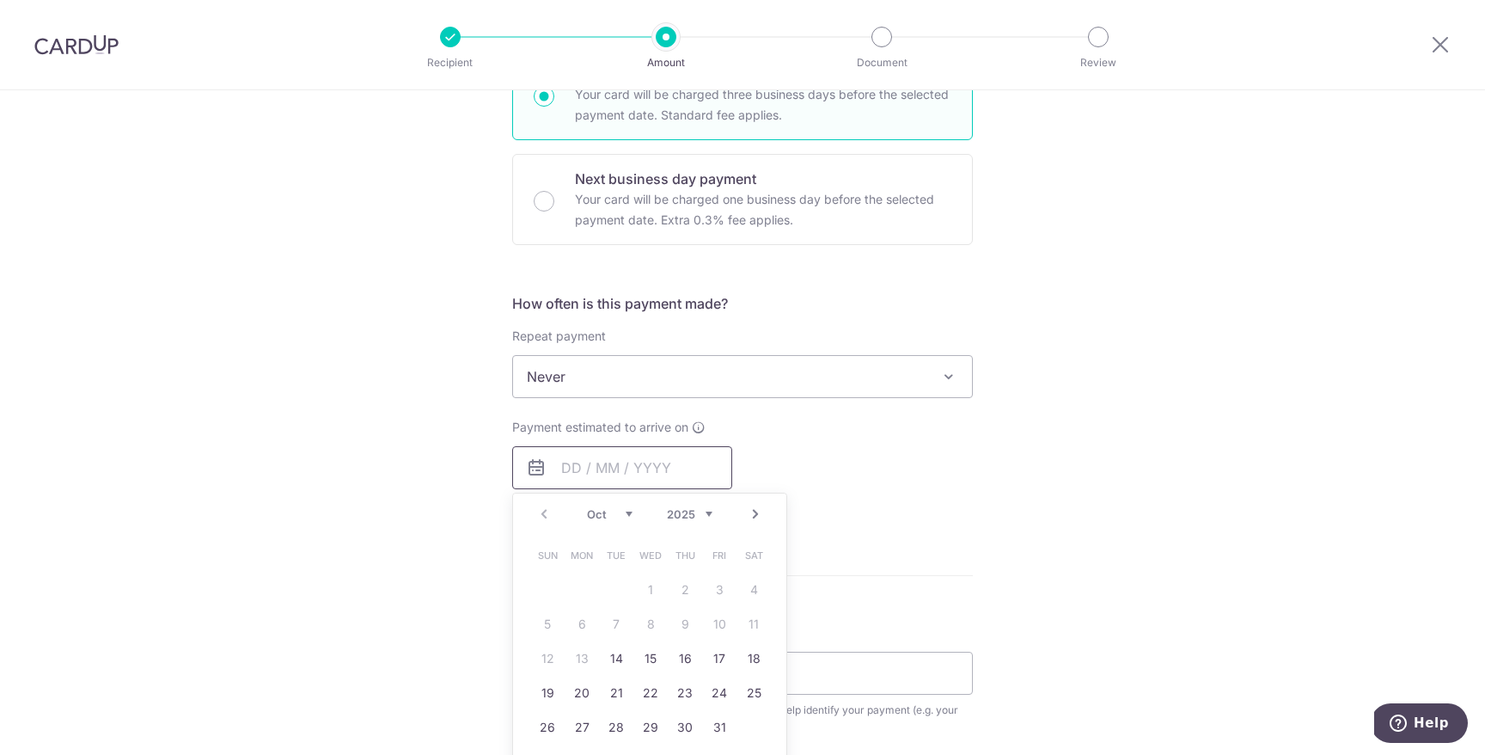
scroll to position [964, 0]
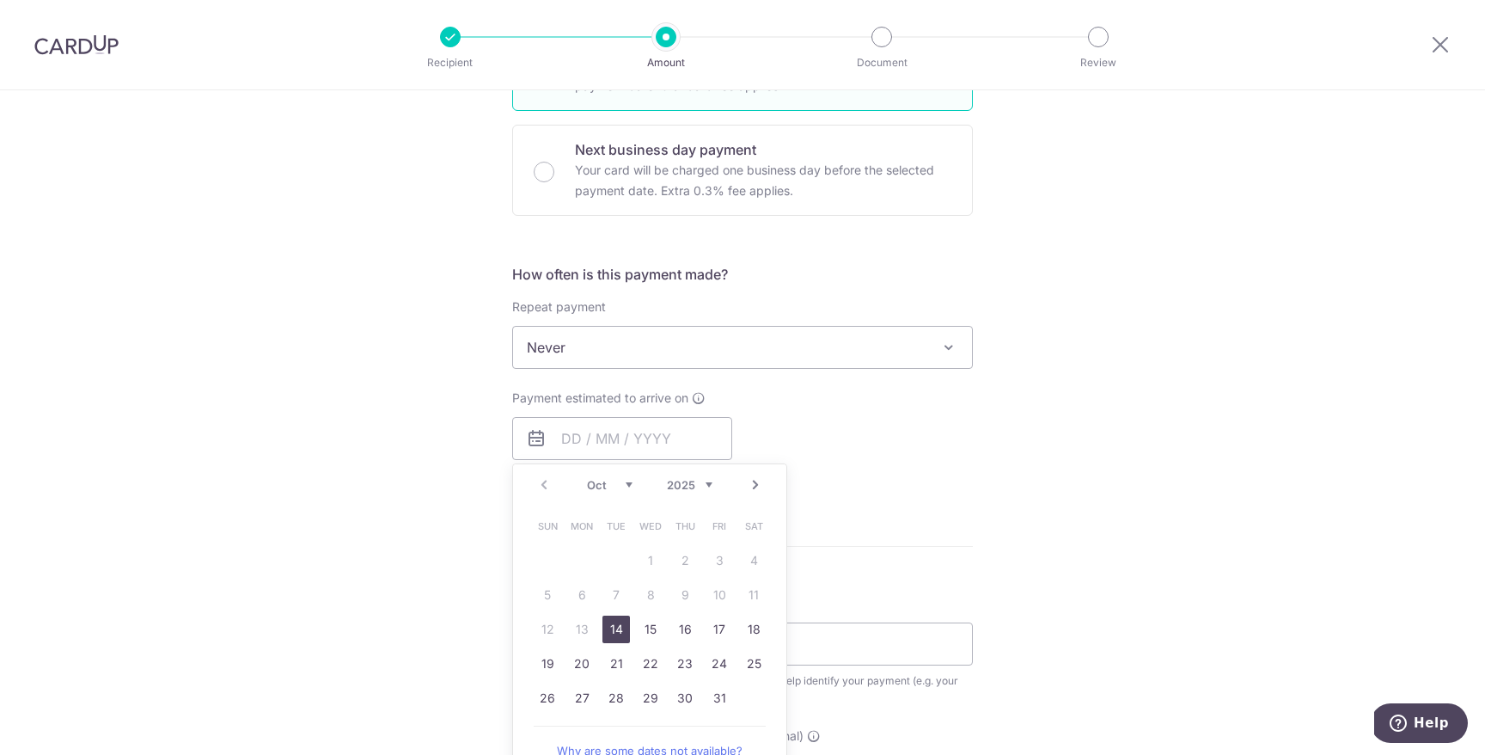
click at [621, 635] on link "14" at bounding box center [617, 629] width 28 height 28
type input "14/10/2025"
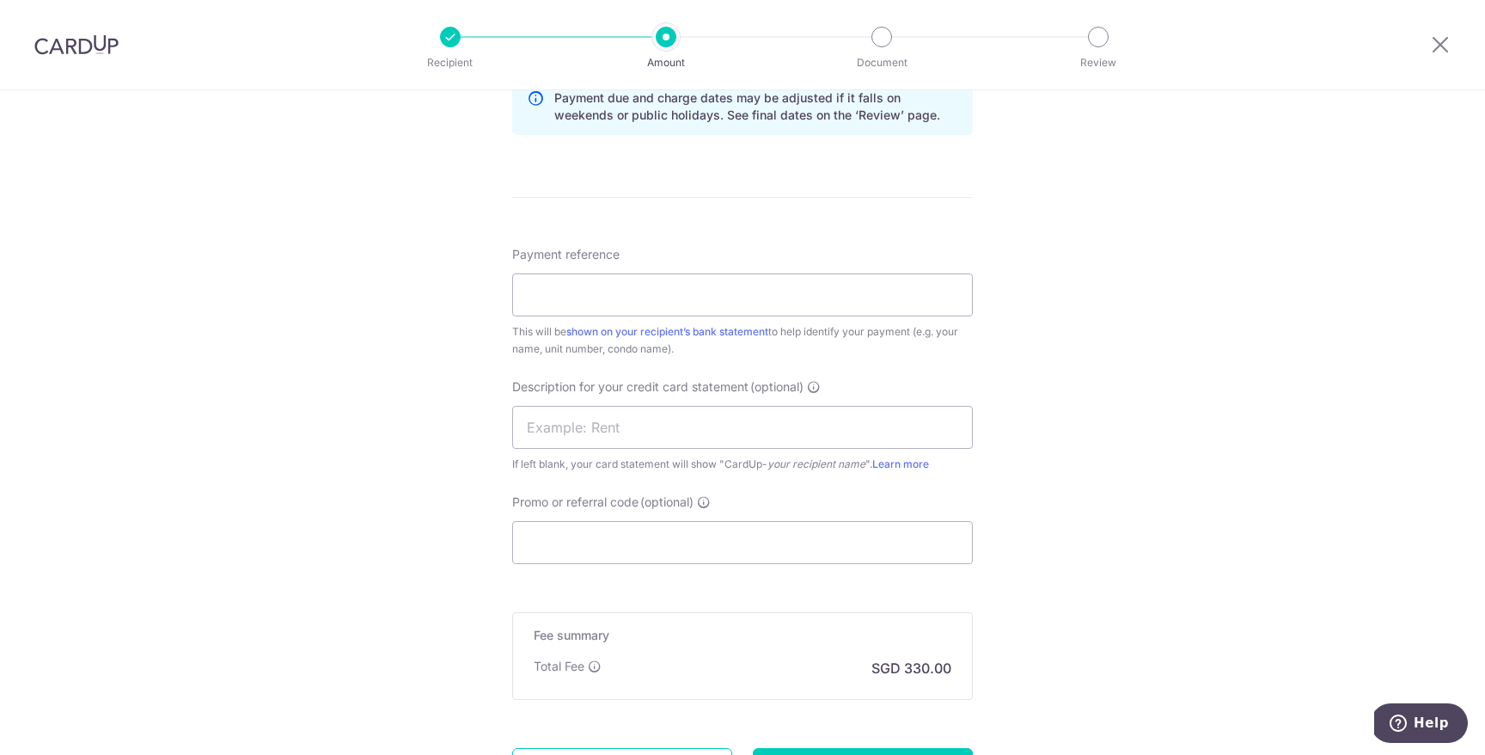
scroll to position [1383, 0]
click at [750, 301] on input "Payment reference" at bounding box center [742, 294] width 461 height 43
type input "0501"
click at [697, 446] on input "text" at bounding box center [742, 427] width 461 height 43
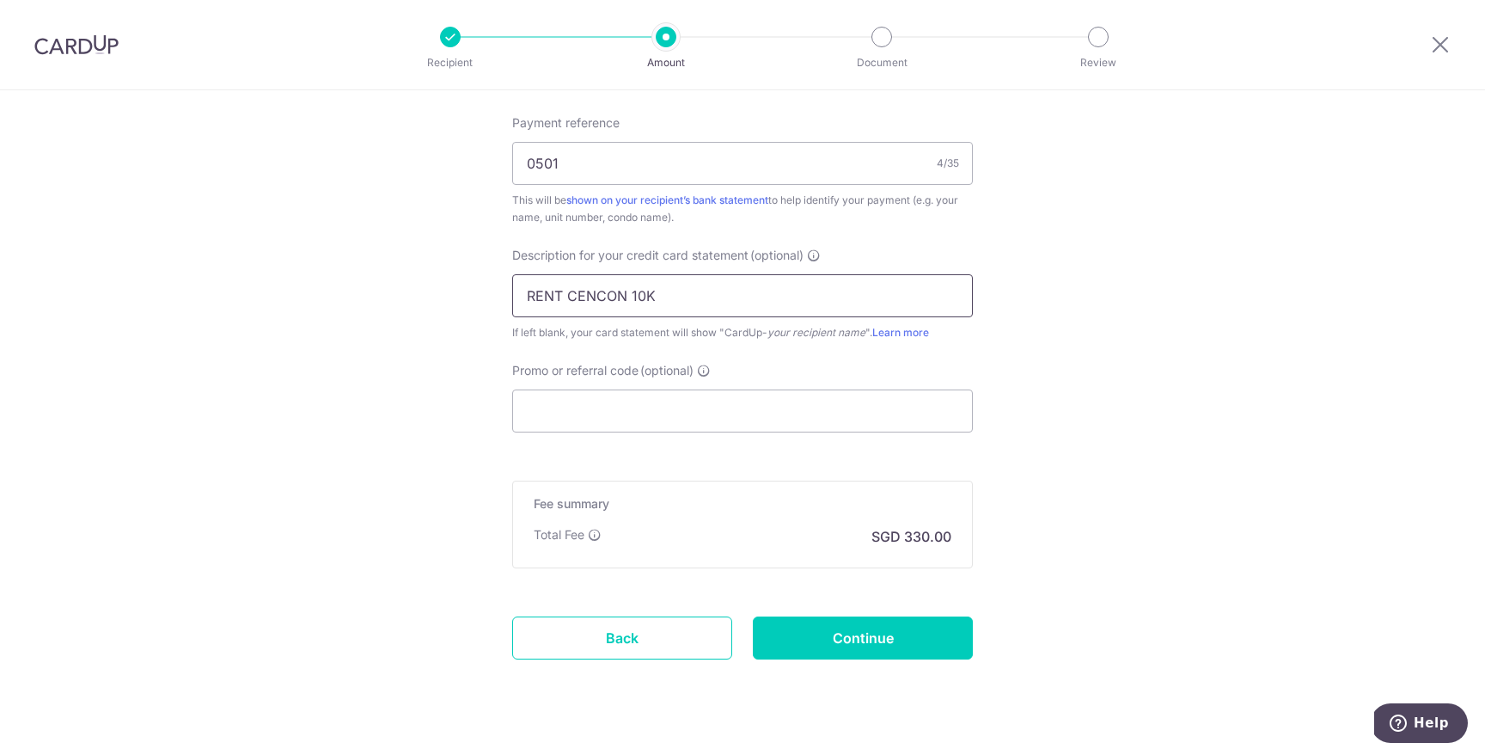
scroll to position [1516, 0]
type input "RENT CENCON 10K"
click at [683, 405] on input "Promo or referral code (optional)" at bounding box center [742, 409] width 461 height 43
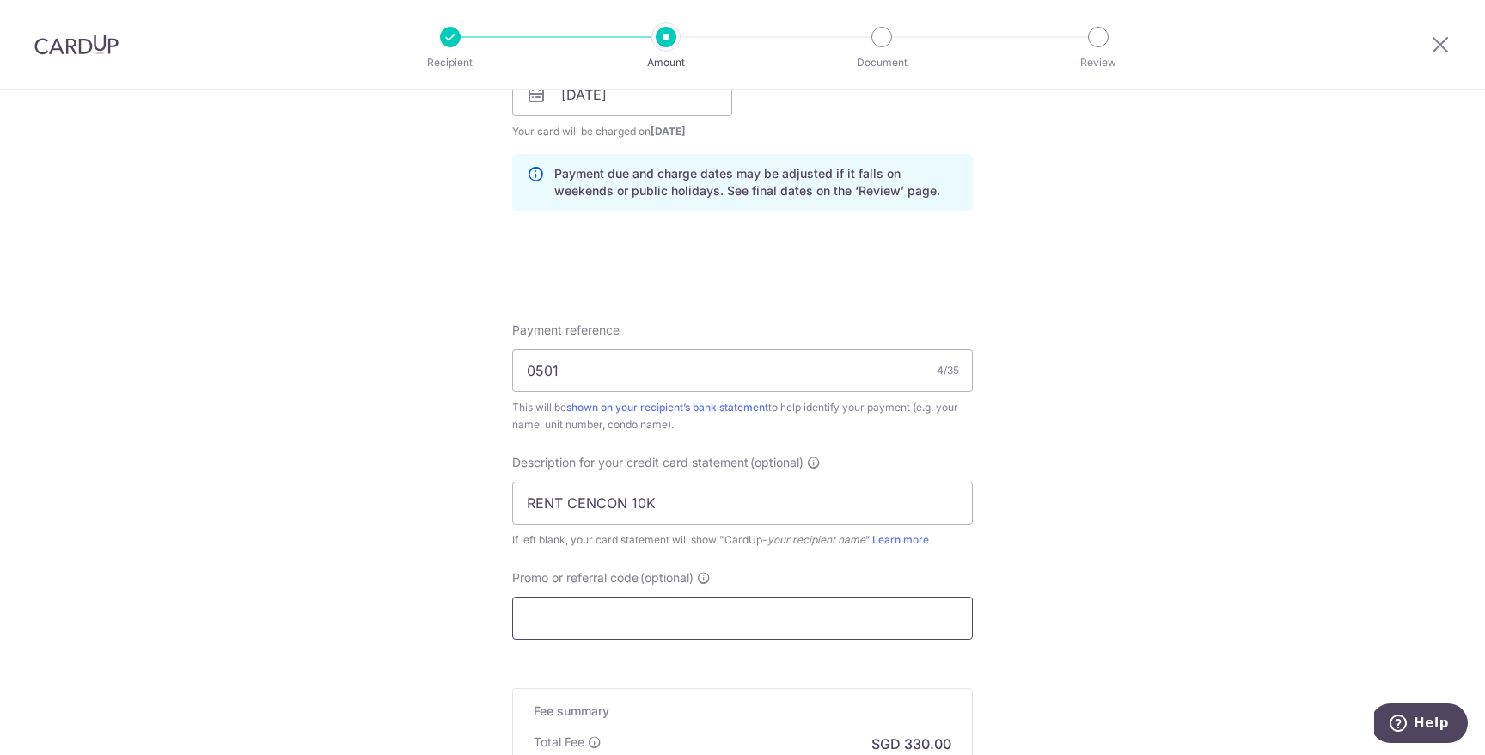
scroll to position [1349, 0]
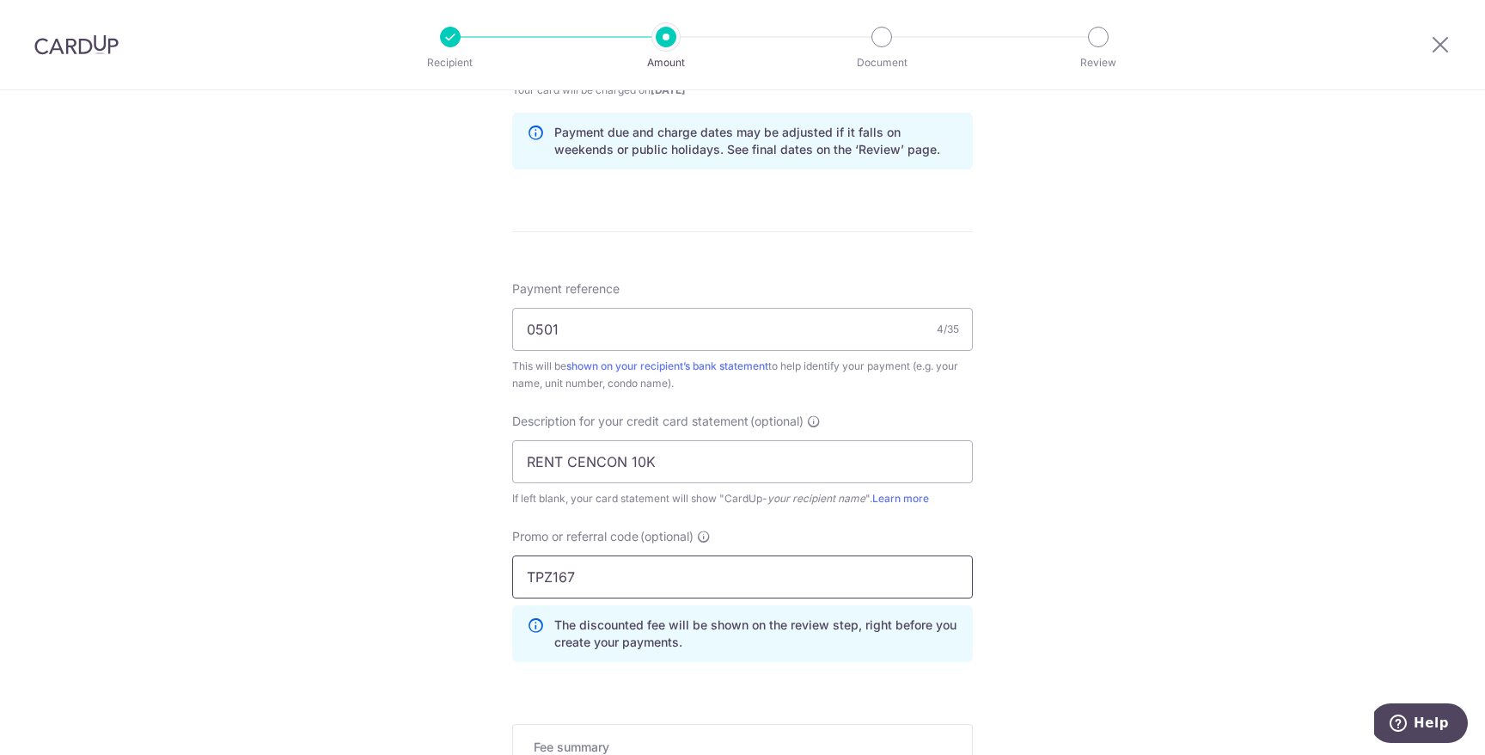
type input "TPZ167"
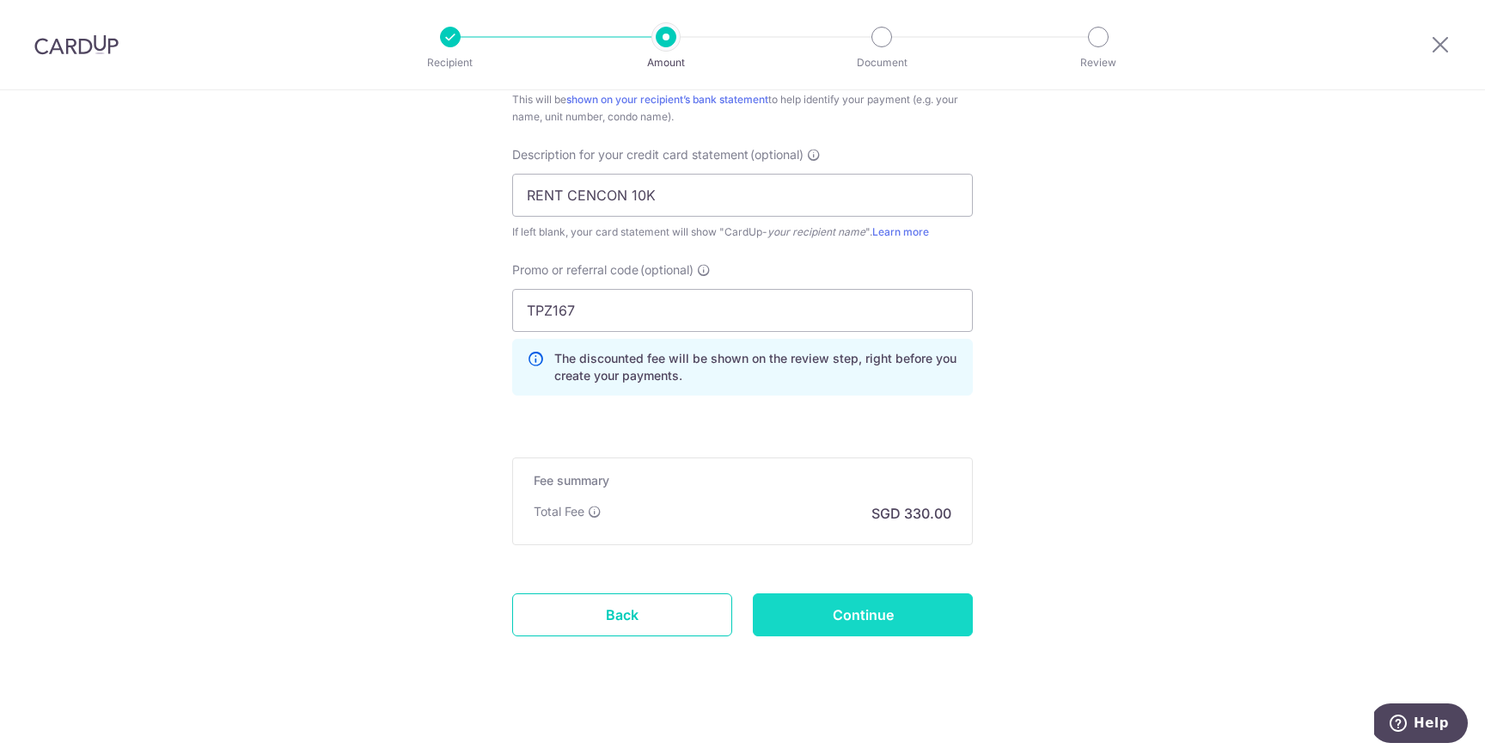
scroll to position [1626, 0]
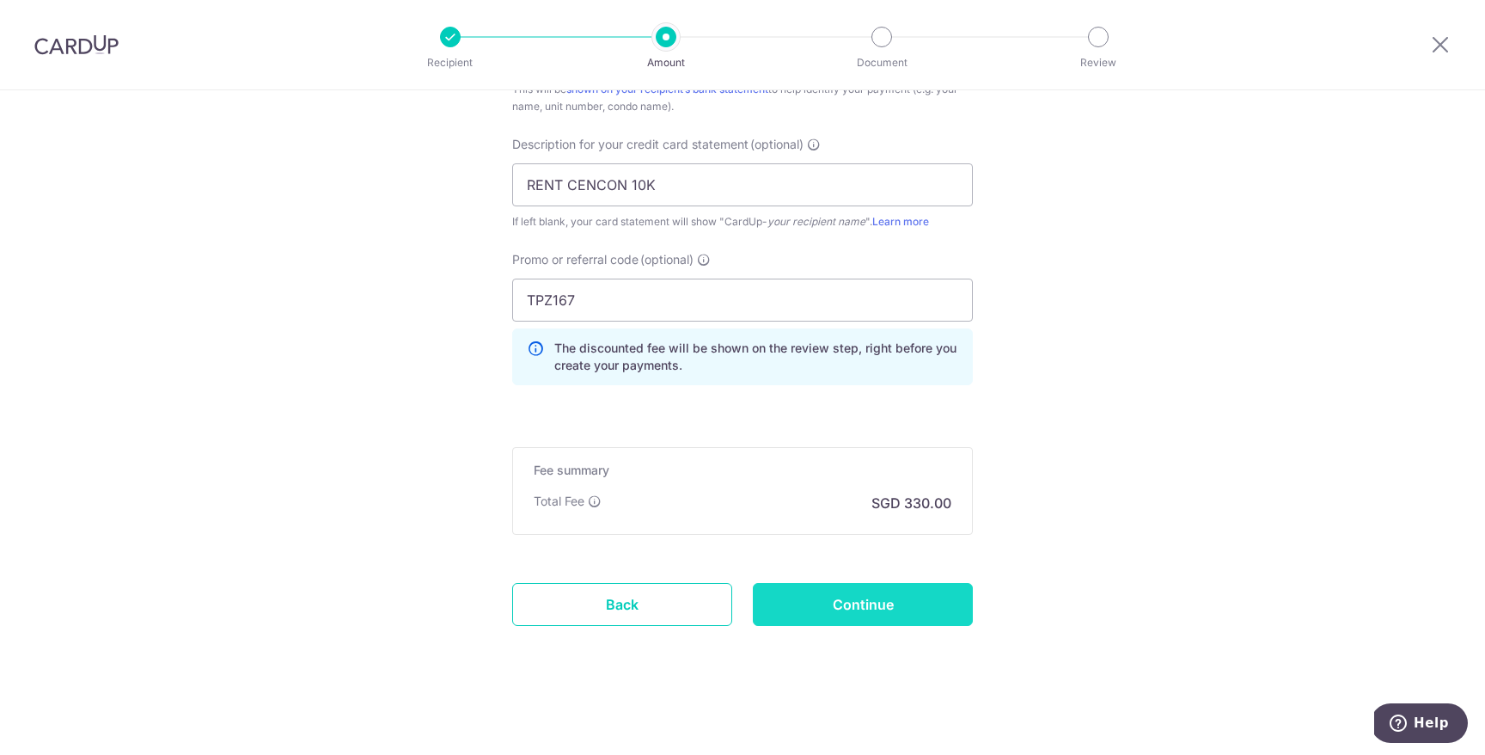
click at [866, 603] on input "Continue" at bounding box center [863, 604] width 220 height 43
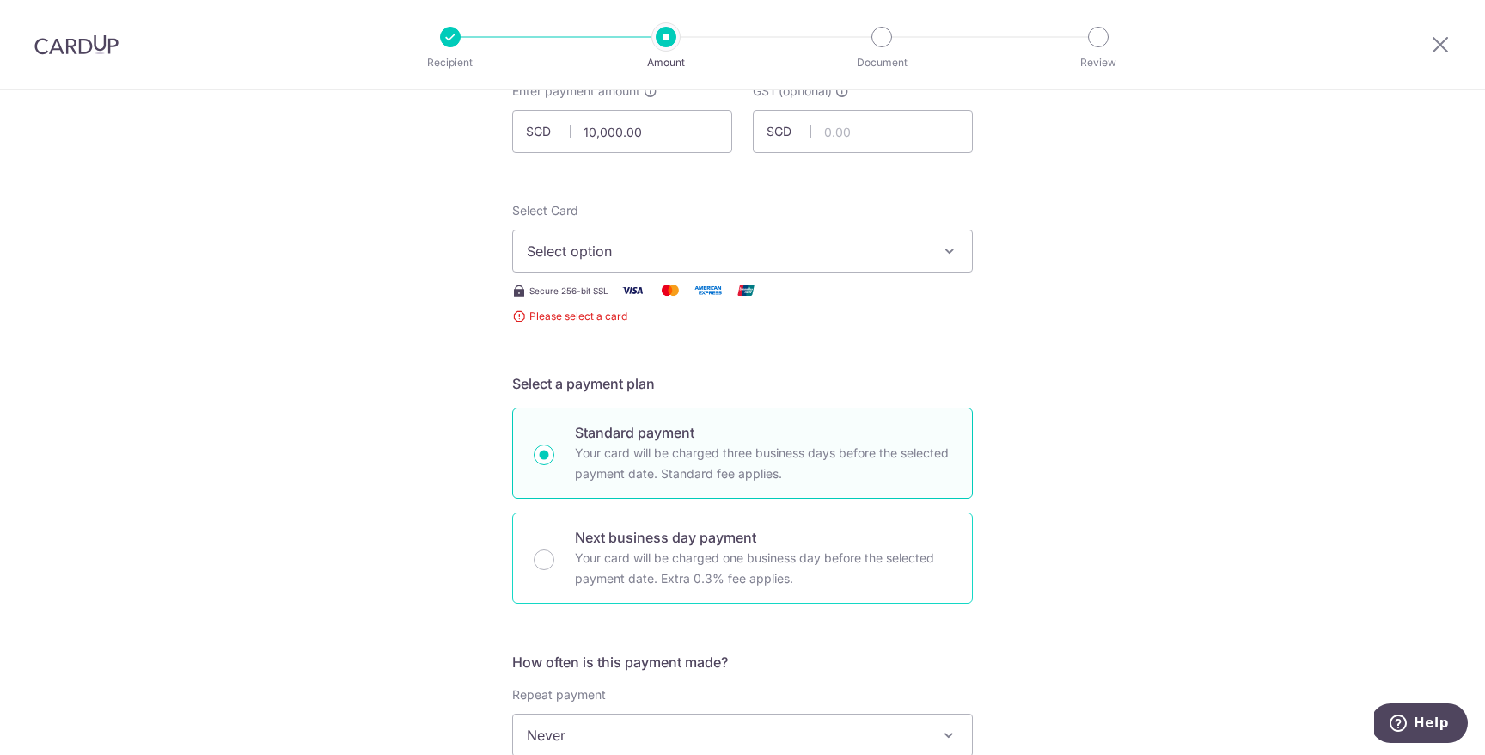
scroll to position [36, 0]
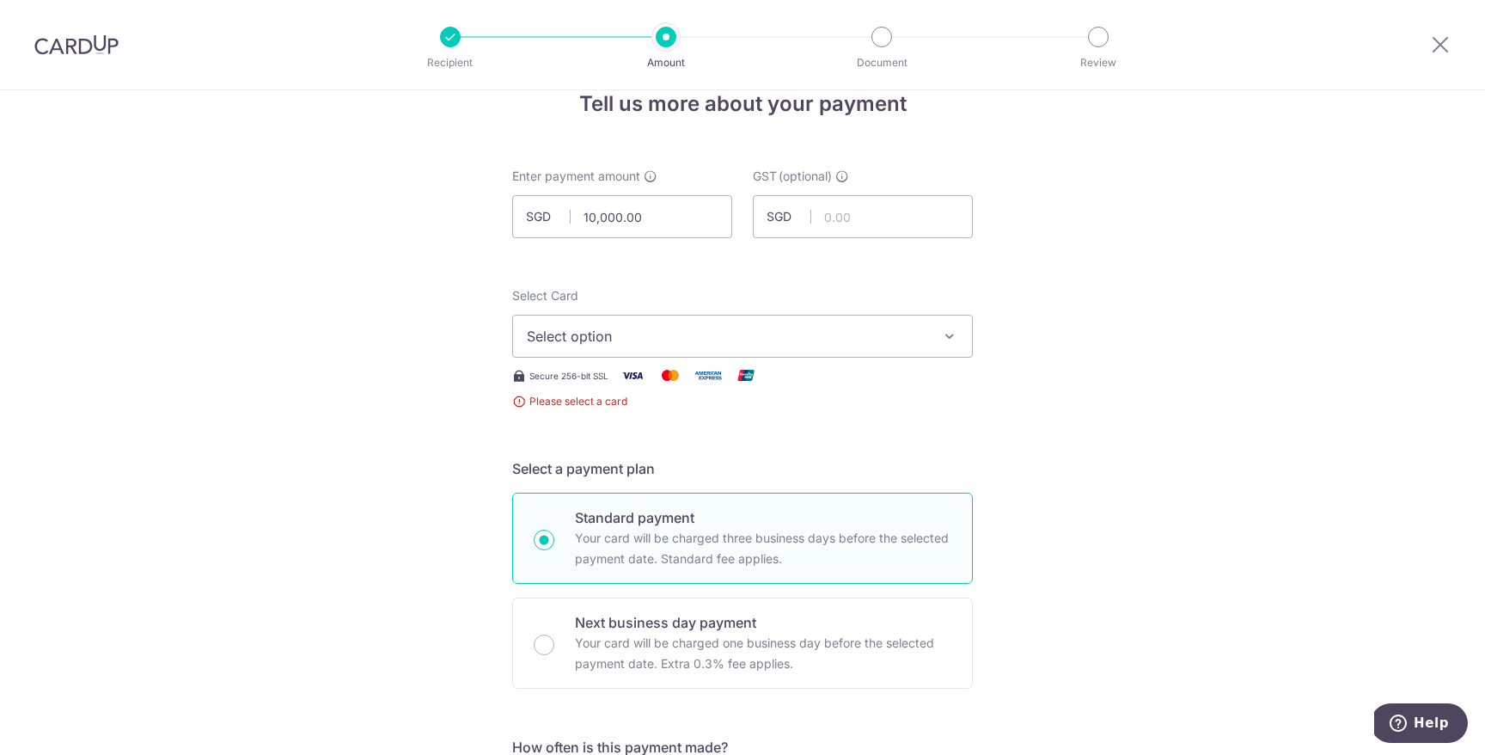
click at [680, 340] on span "Select option" at bounding box center [727, 336] width 401 height 21
click at [674, 383] on span "Add credit card" at bounding box center [758, 384] width 401 height 17
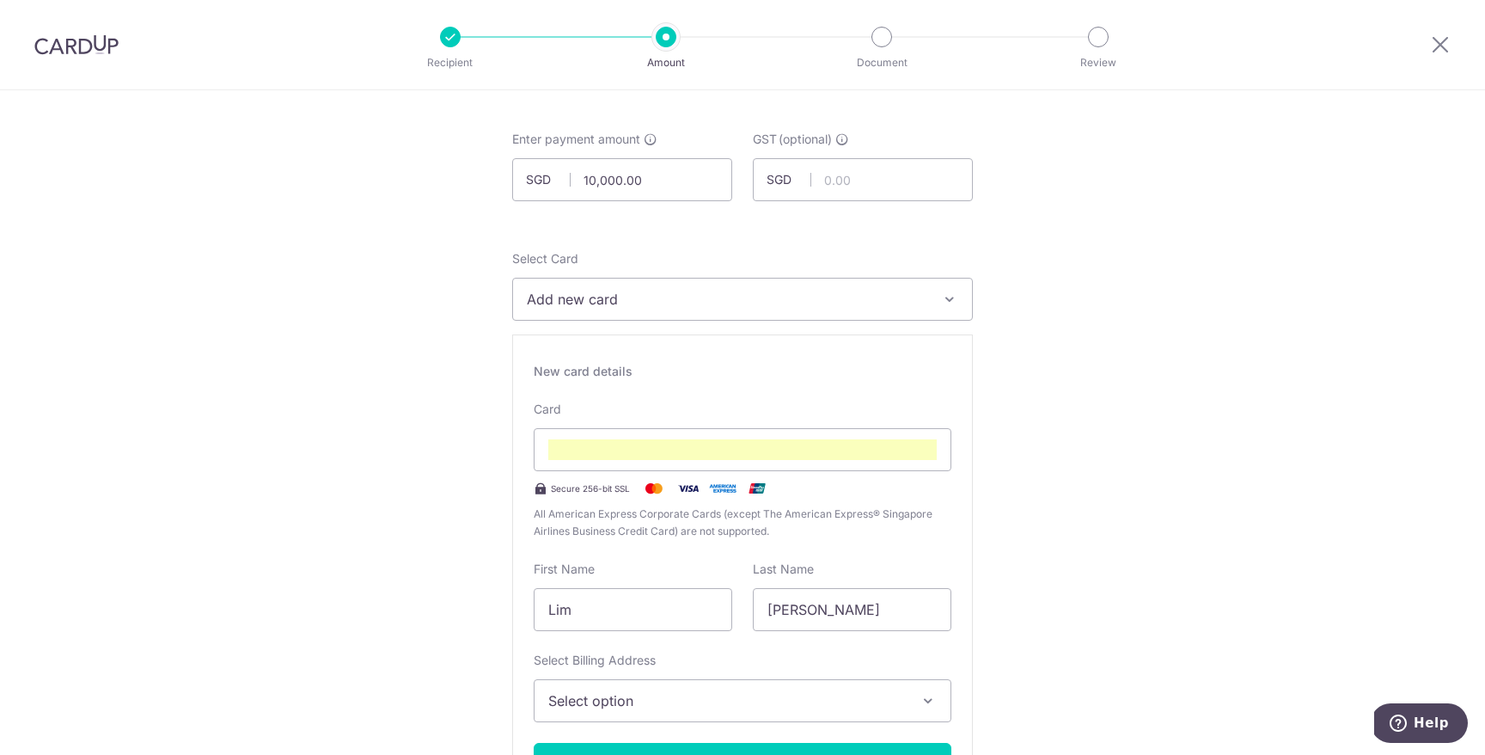
scroll to position [80, 0]
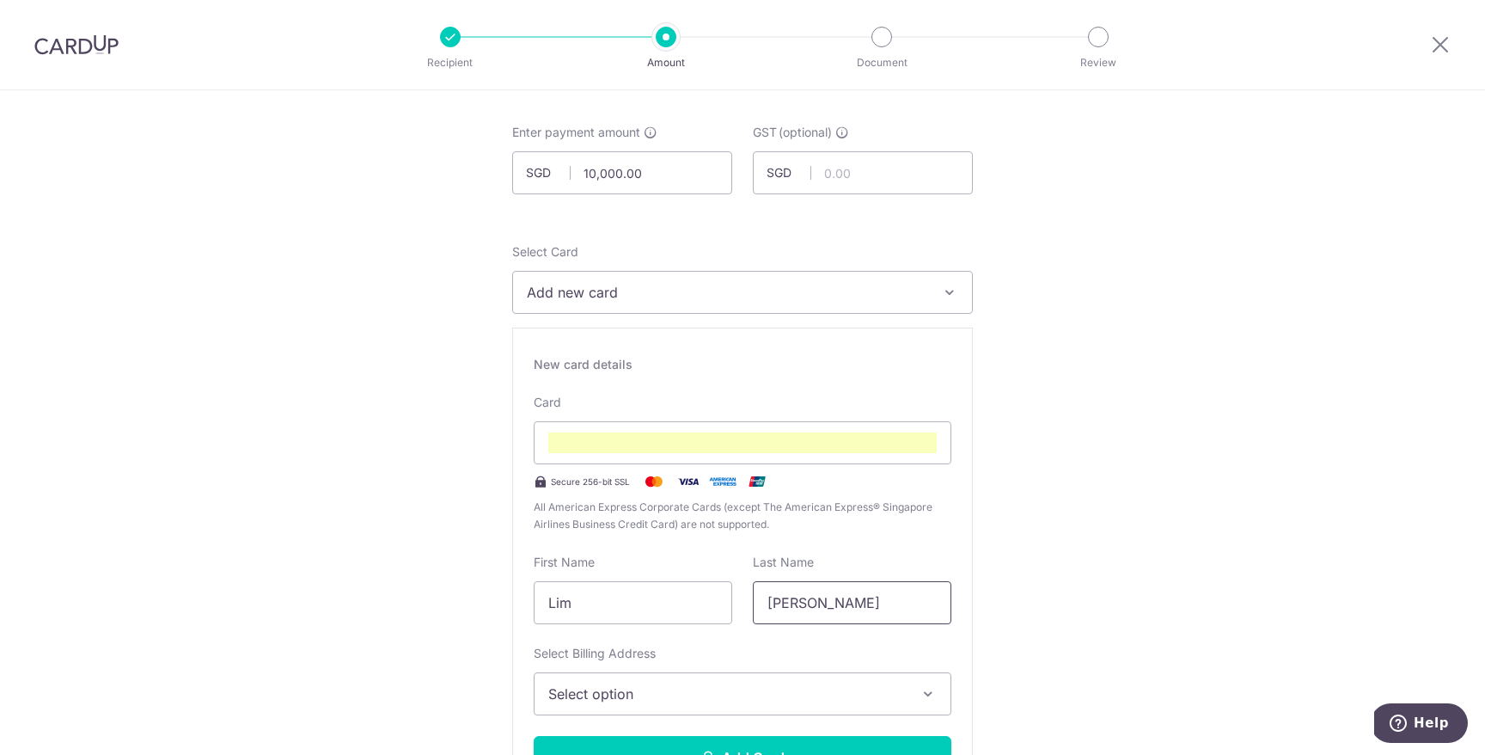
click at [792, 593] on input "[PERSON_NAME]" at bounding box center [852, 602] width 199 height 43
type input "LIM"
click at [644, 610] on input "Lim" at bounding box center [633, 602] width 199 height 43
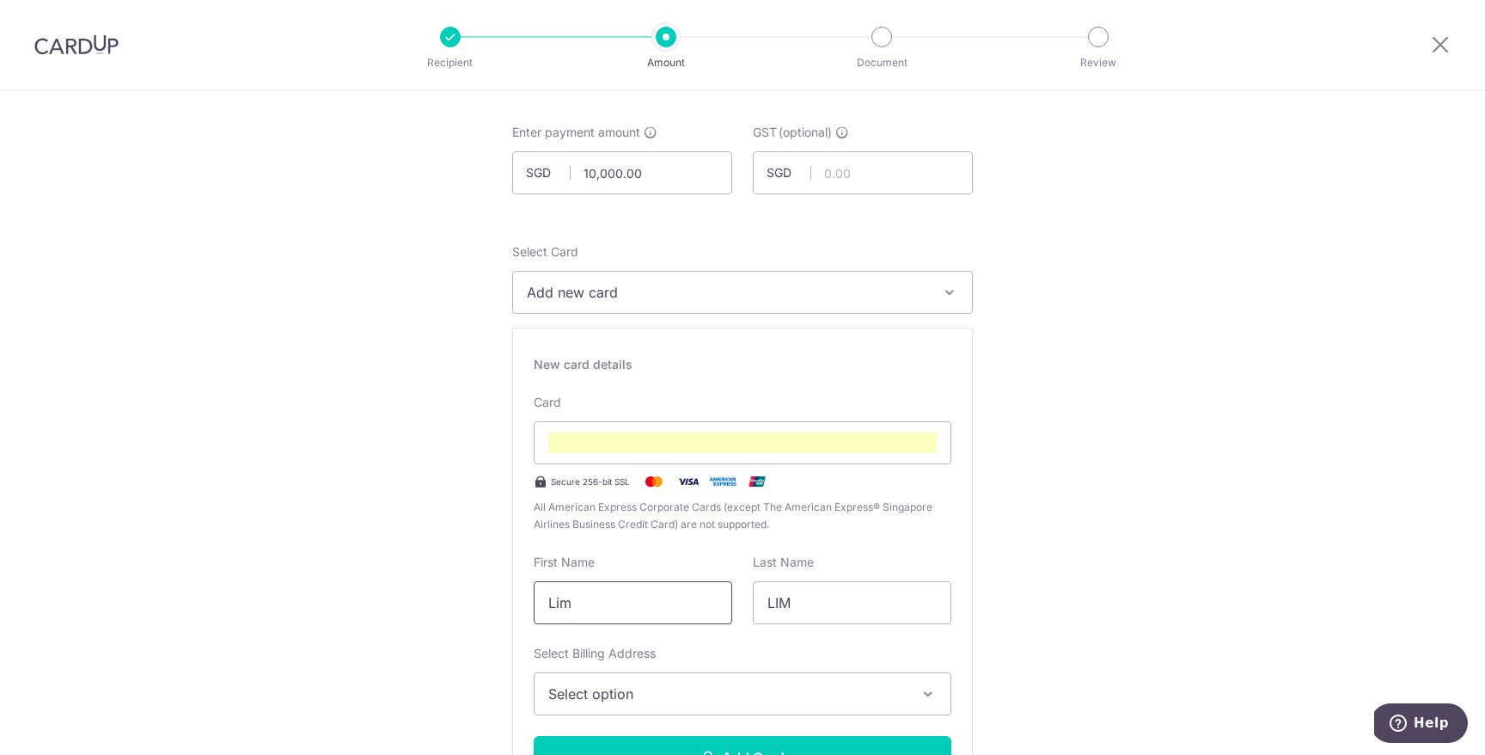
click at [644, 610] on input "Lim" at bounding box center [633, 602] width 199 height 43
type input "JOSEFYN"
click at [590, 714] on button "Select option" at bounding box center [743, 693] width 418 height 43
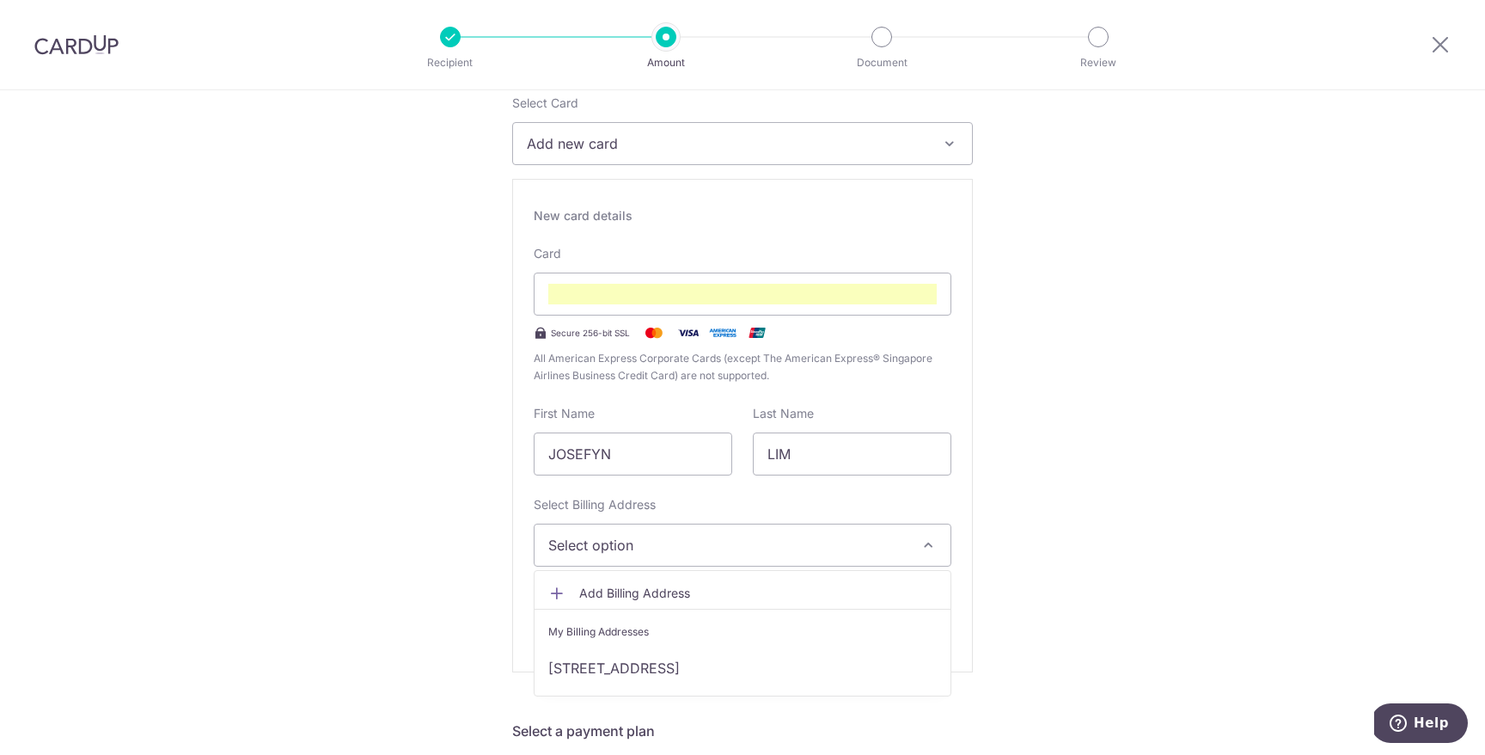
scroll to position [247, 0]
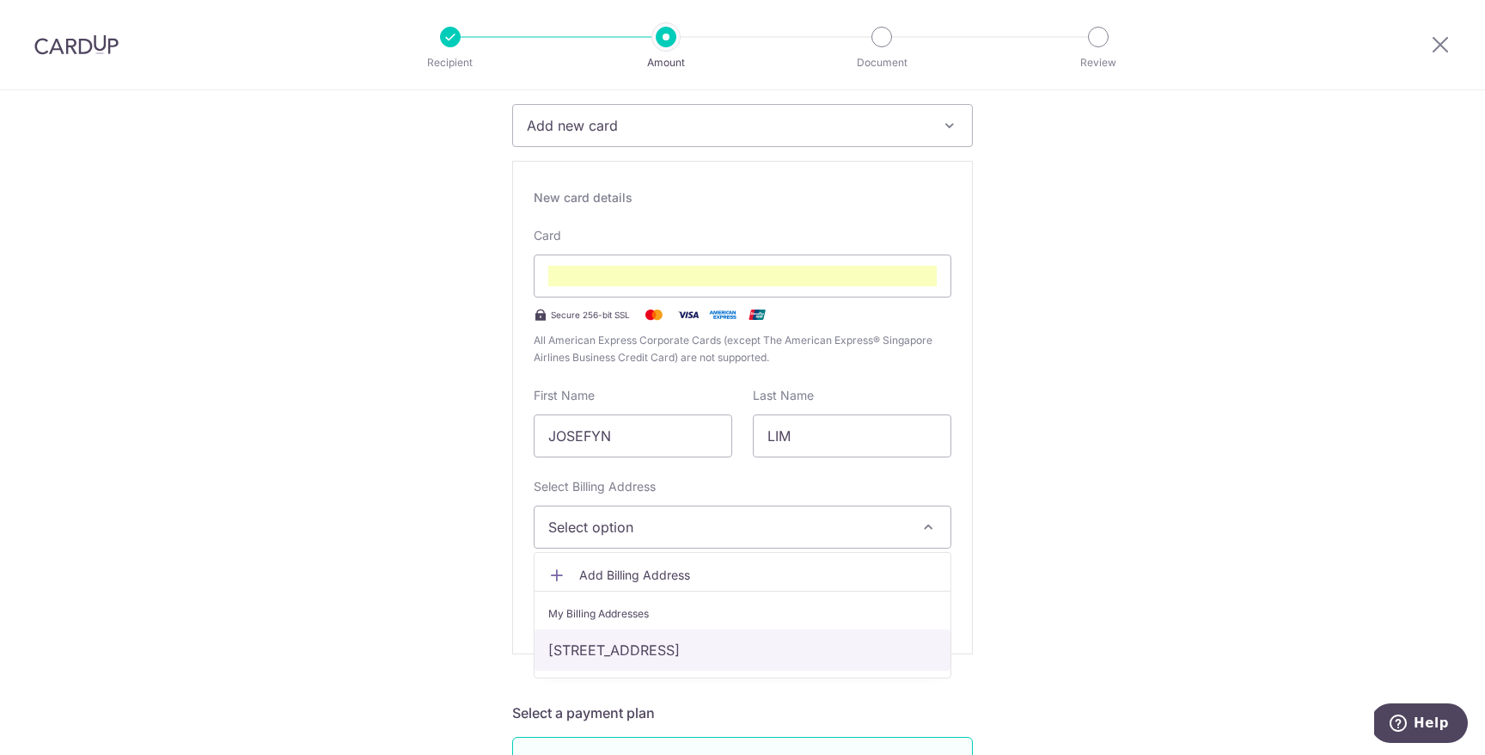
click at [648, 647] on link "[STREET_ADDRESS]" at bounding box center [743, 649] width 416 height 41
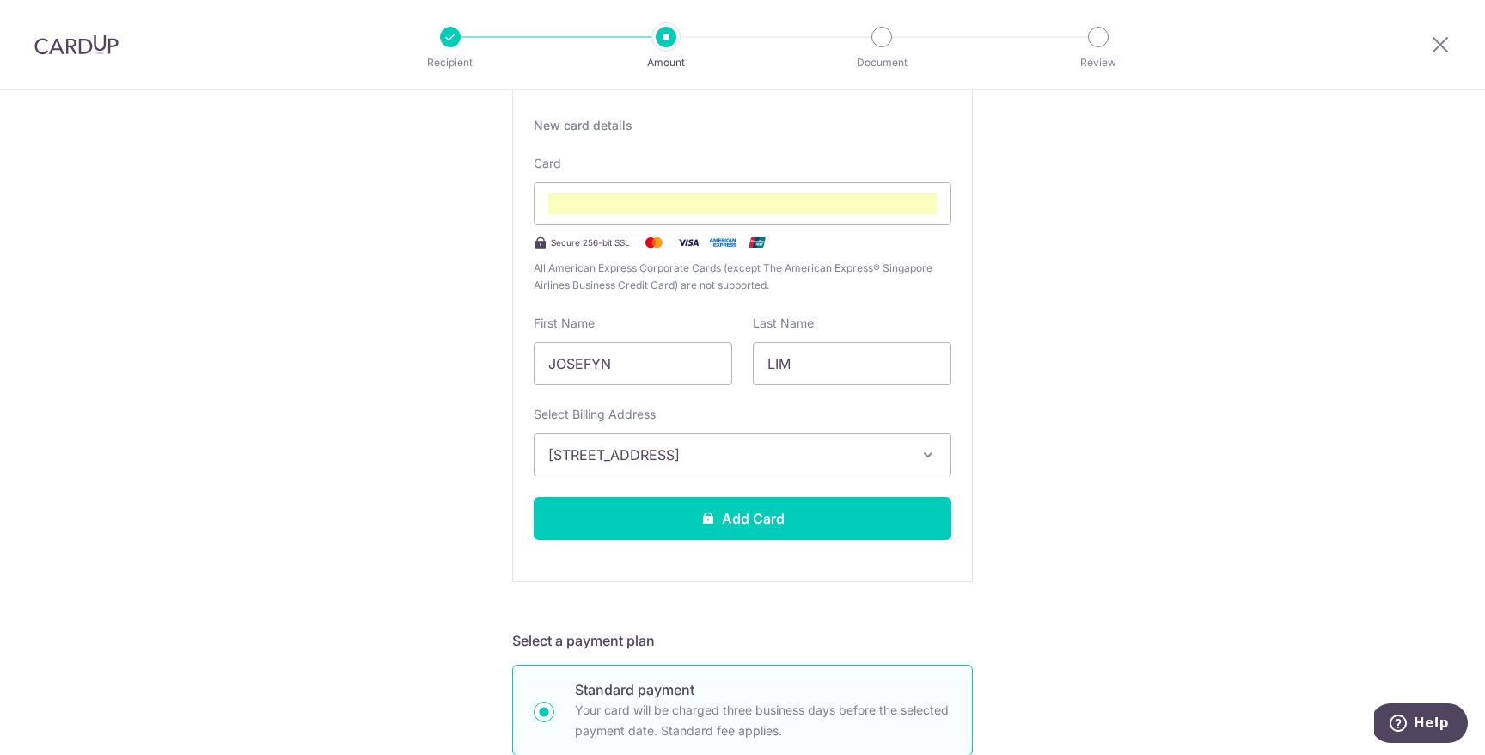
scroll to position [320, 0]
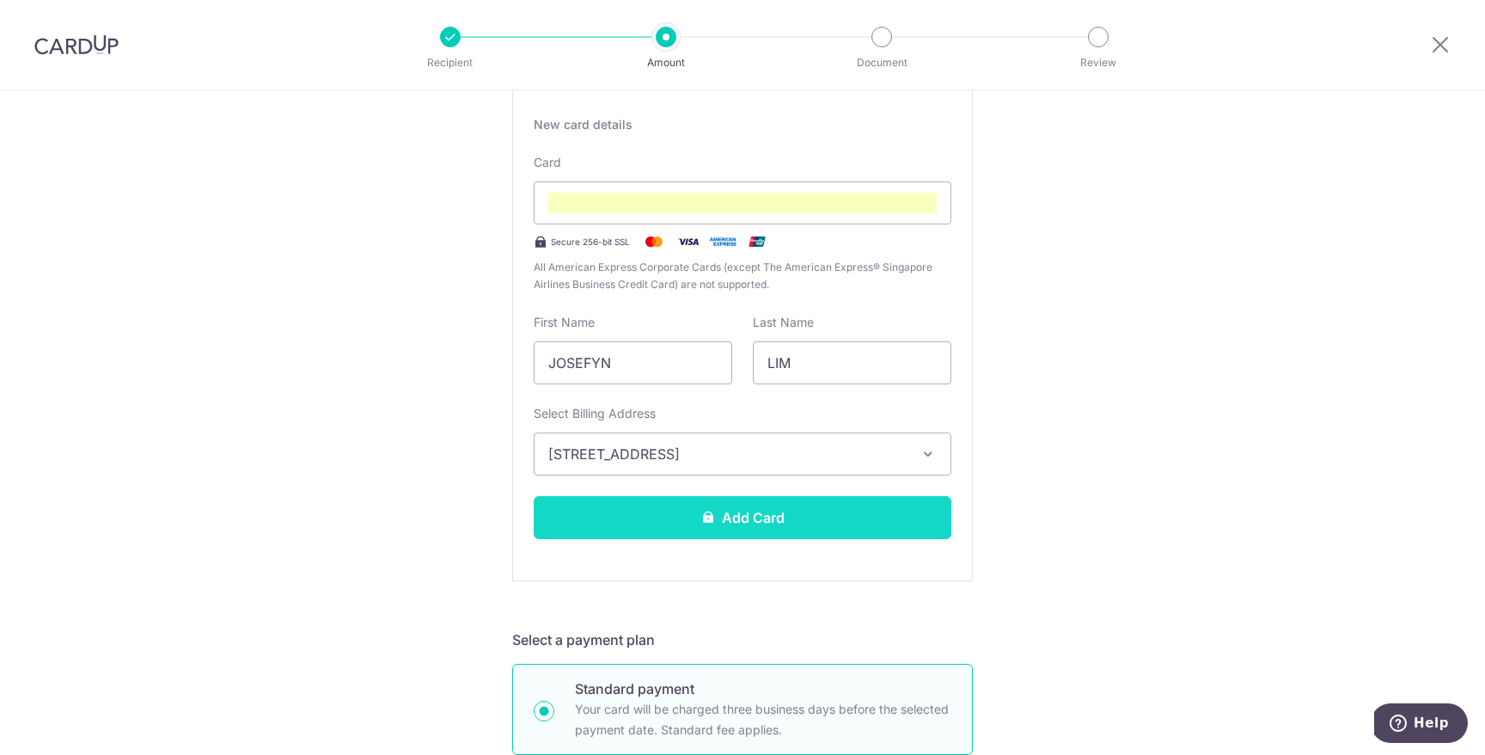
click at [712, 506] on button "Add Card" at bounding box center [743, 517] width 418 height 43
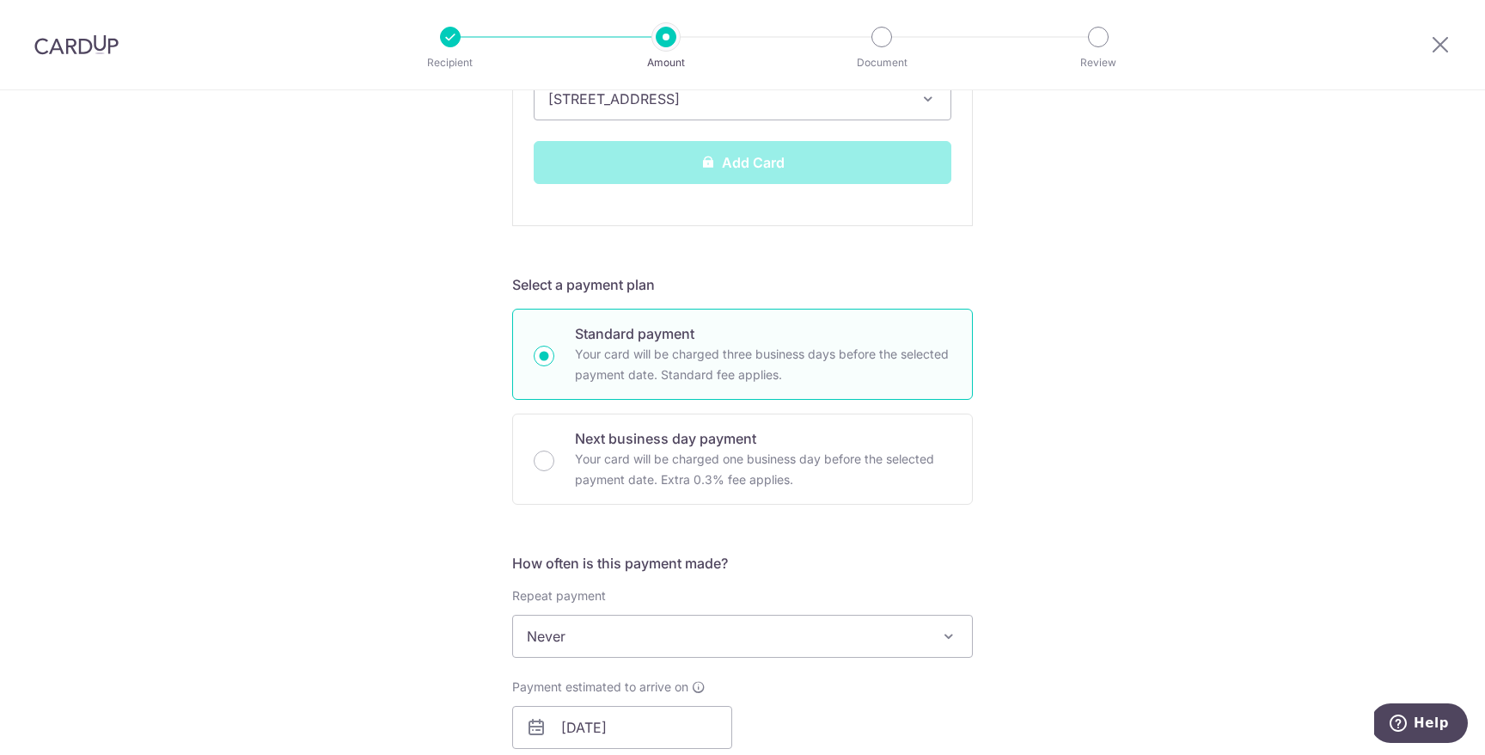
scroll to position [683, 0]
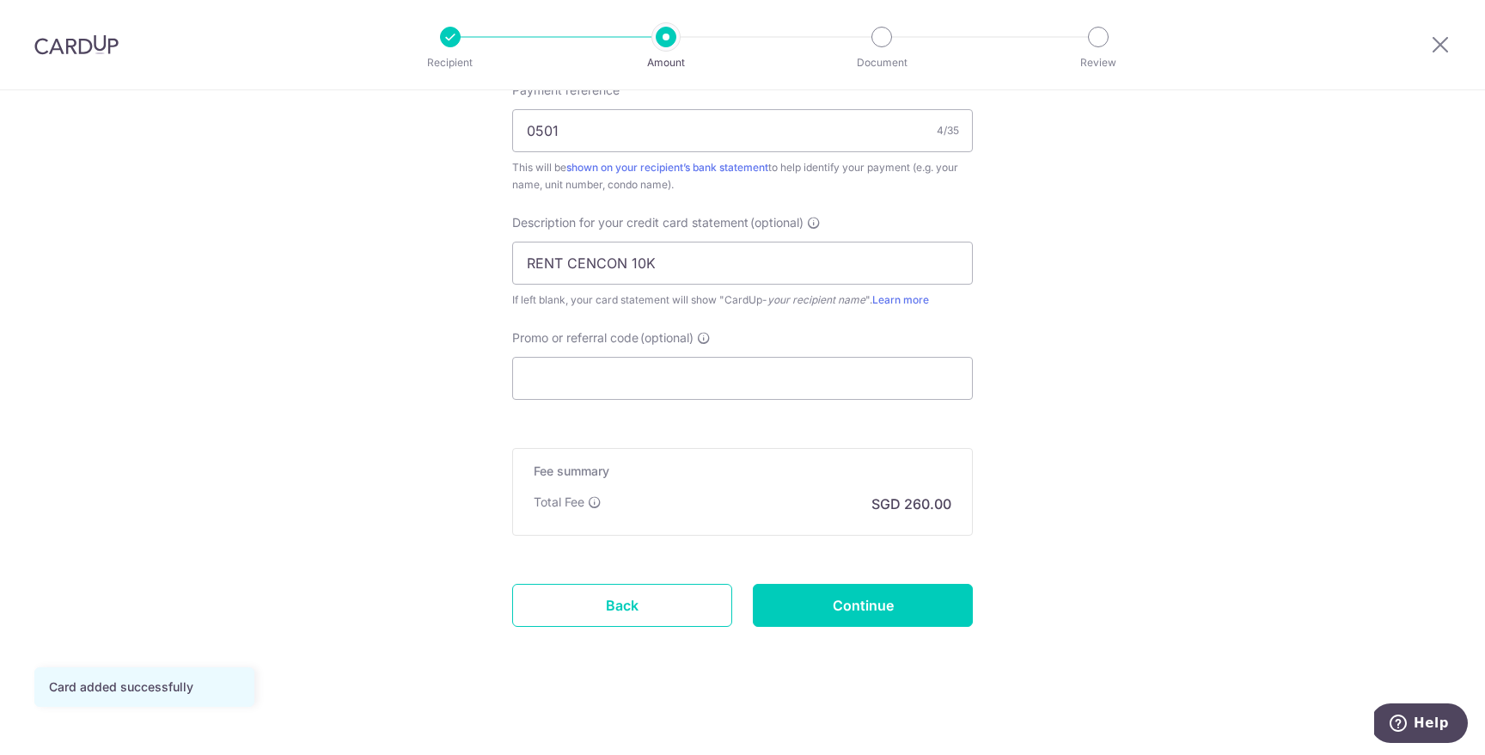
scroll to position [1076, 0]
click at [677, 339] on span "(optional)" at bounding box center [666, 336] width 53 height 17
click at [677, 356] on input "Promo or referral code (optional)" at bounding box center [742, 377] width 461 height 43
click at [683, 383] on input "Promo or referral code (optional)" at bounding box center [742, 377] width 461 height 43
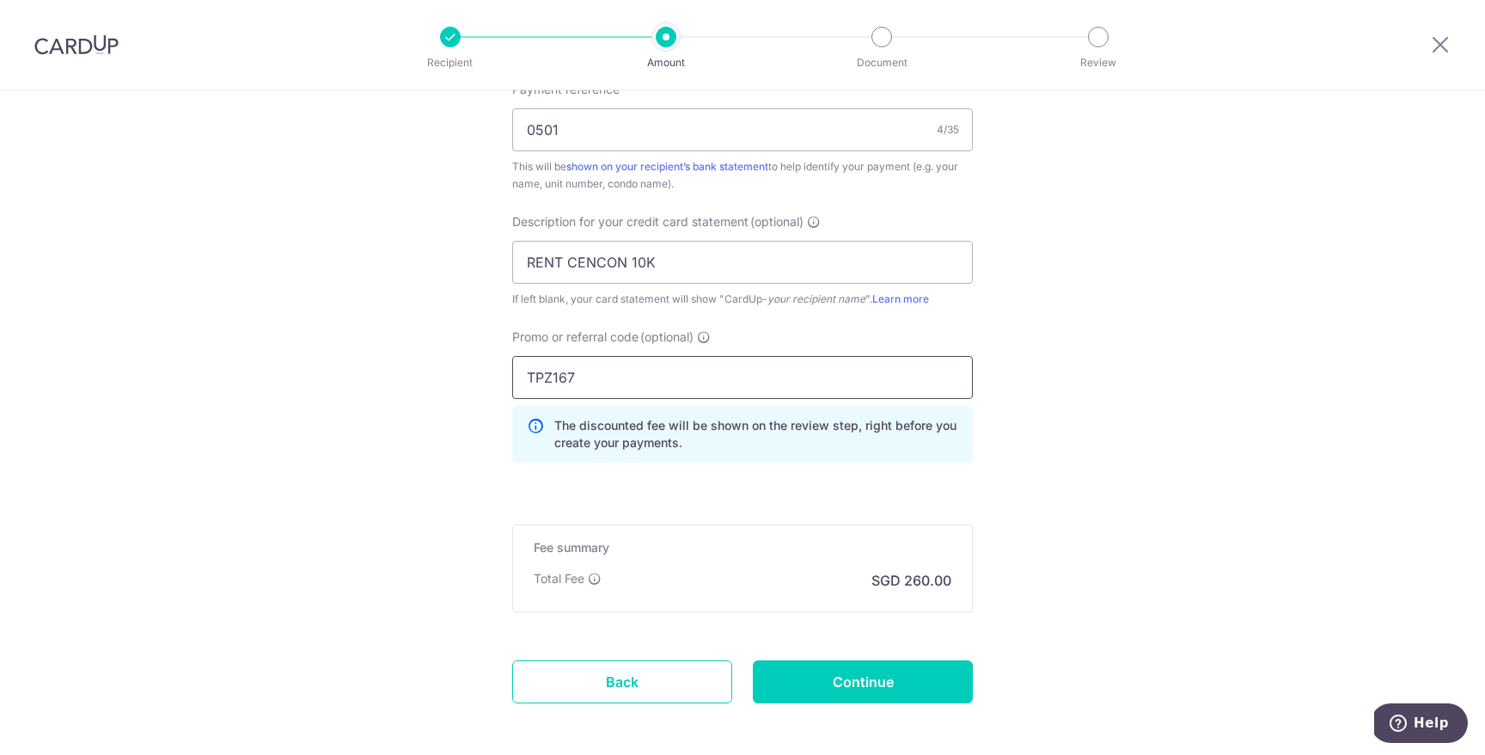
type input "TPZ167"
click at [854, 667] on input "Continue" at bounding box center [863, 681] width 220 height 43
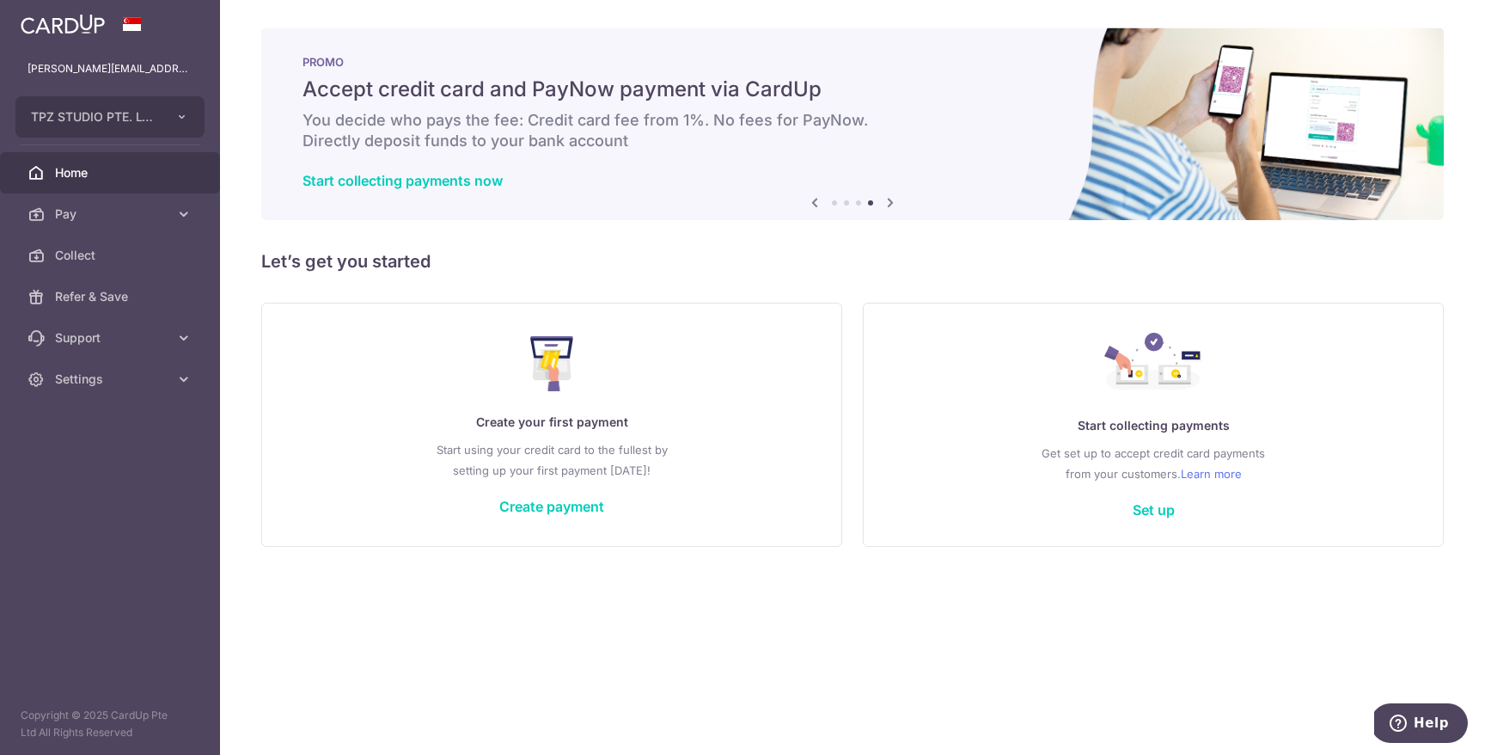
click at [663, 399] on div "Create your first payment Start using your credit card to the fullest by settin…" at bounding box center [552, 424] width 538 height 204
click at [563, 481] on div "Create your first payment Start using your credit card to the fullest by settin…" at bounding box center [552, 424] width 538 height 204
click at [553, 511] on link "Create payment" at bounding box center [551, 506] width 105 height 17
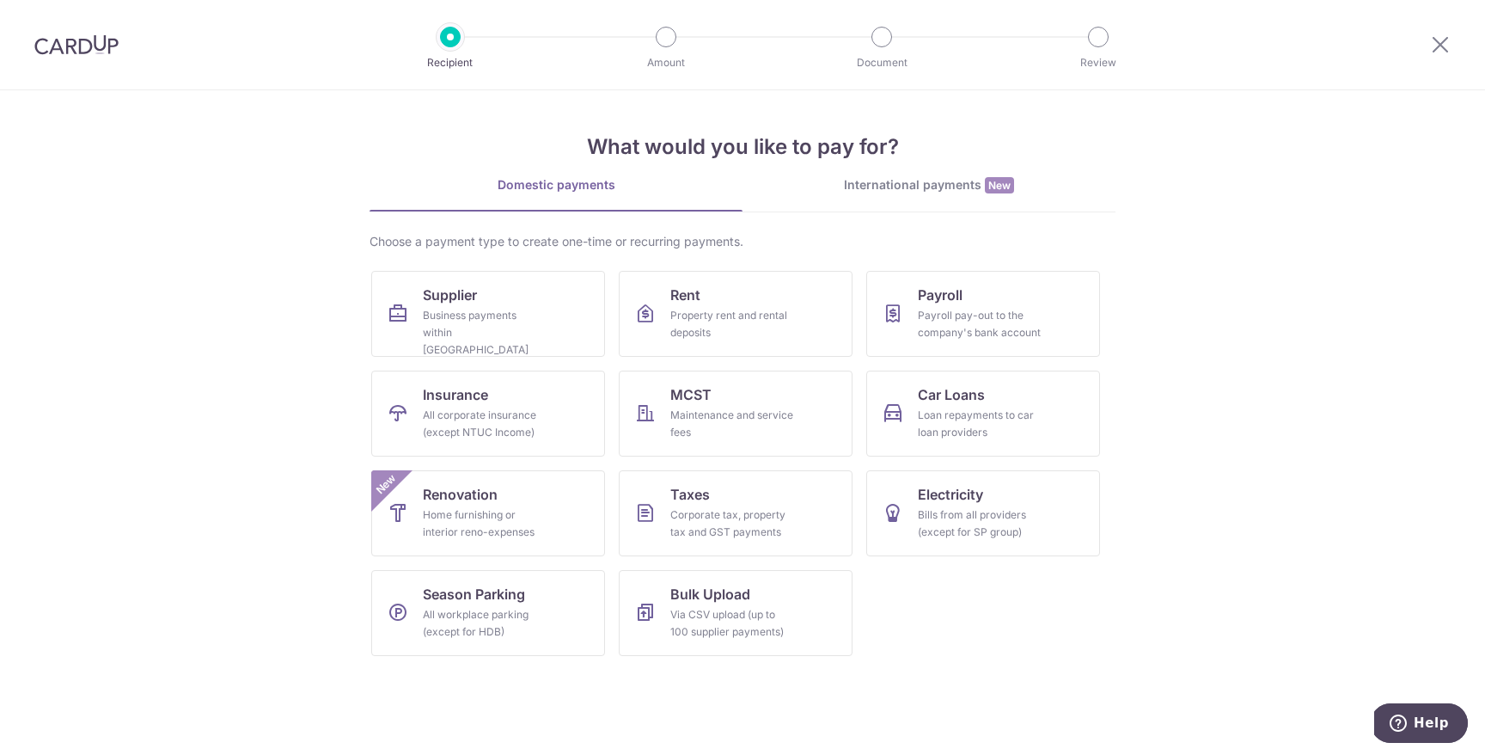
click at [891, 191] on div "International payments New" at bounding box center [929, 185] width 373 height 18
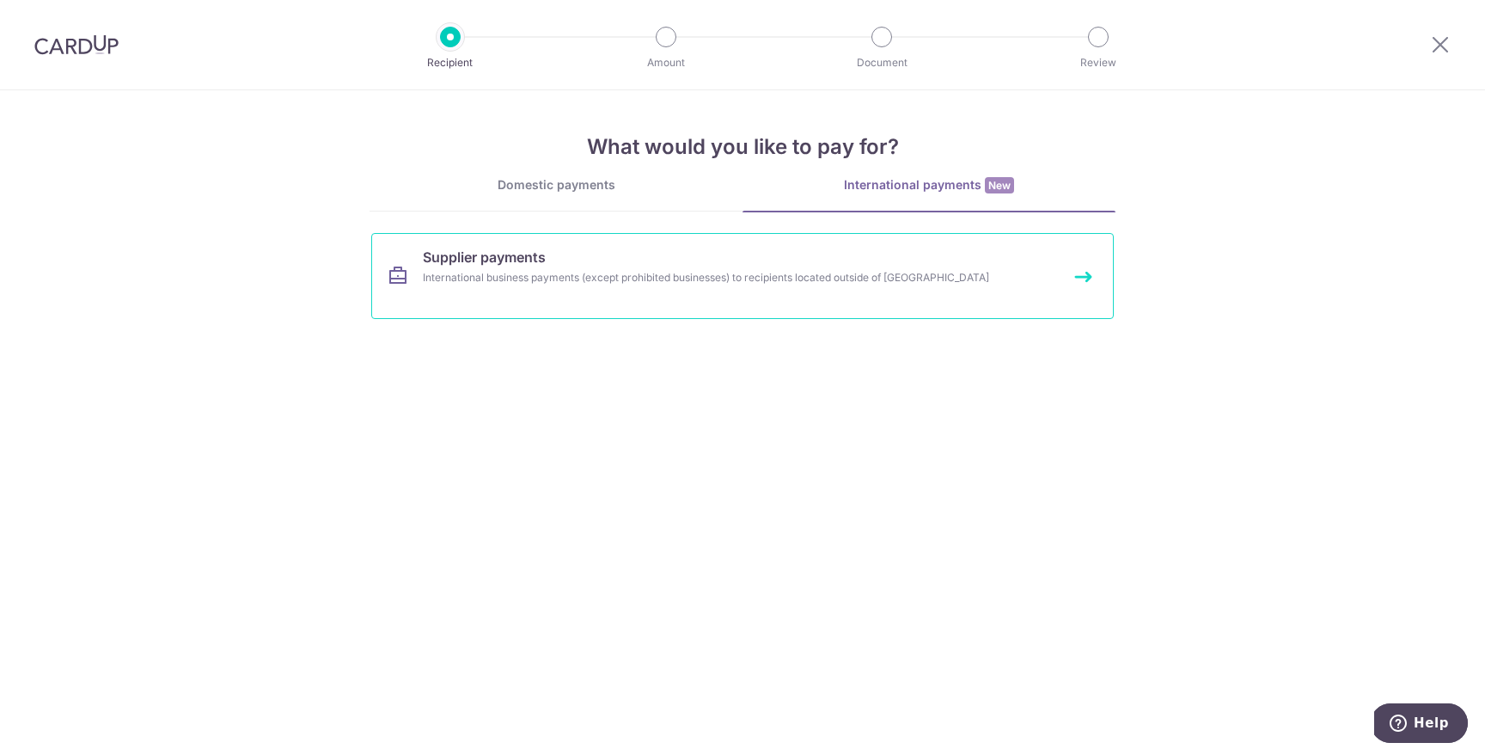
click at [675, 287] on link "Supplier payments International business payments (except prohibited businesses…" at bounding box center [742, 276] width 743 height 86
